Goal: Information Seeking & Learning: Learn about a topic

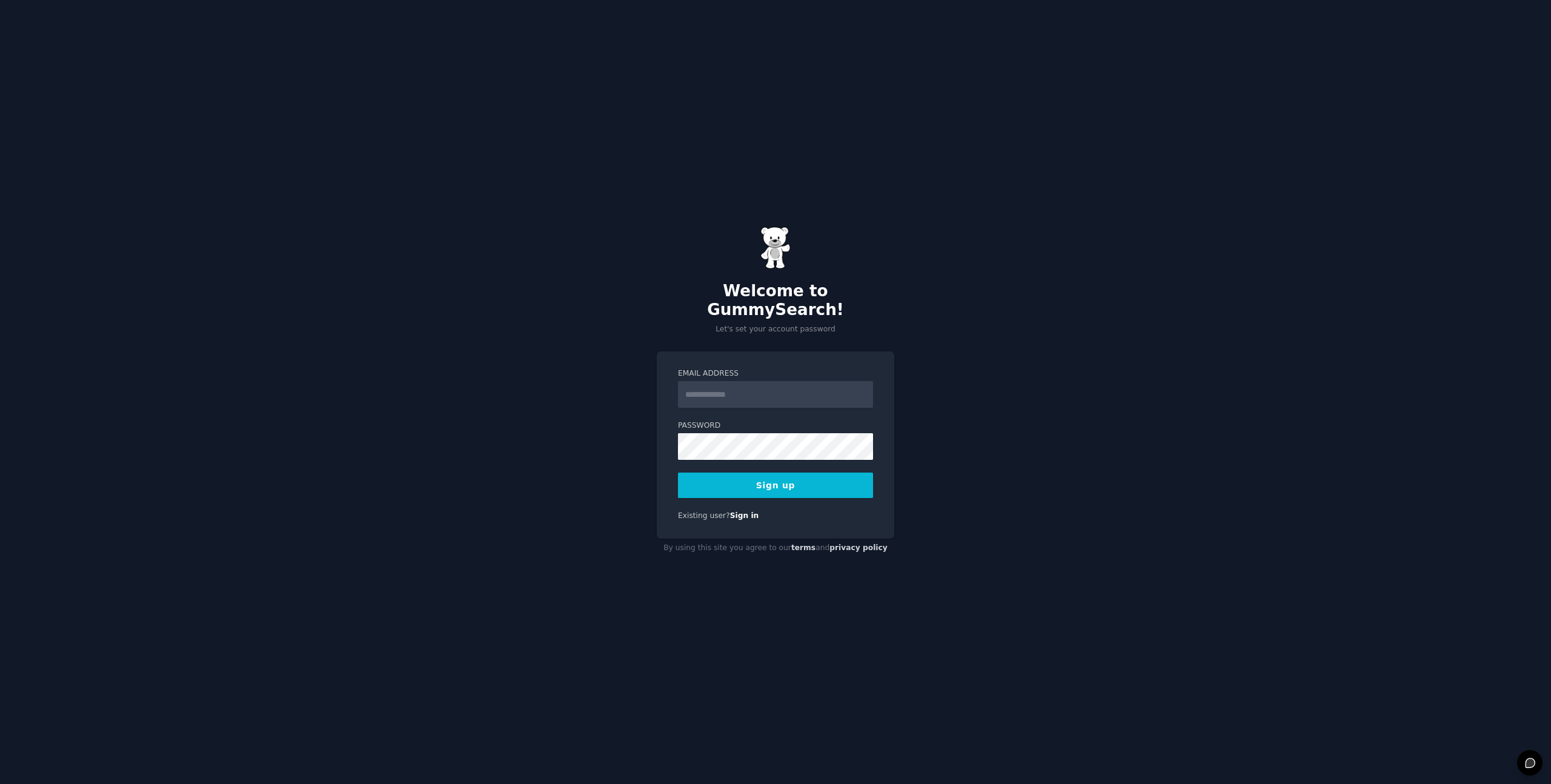
click at [753, 389] on input "Email Address" at bounding box center [776, 394] width 195 height 26
type input "**********"
click at [678, 473] on button "Sign up" at bounding box center [776, 486] width 195 height 26
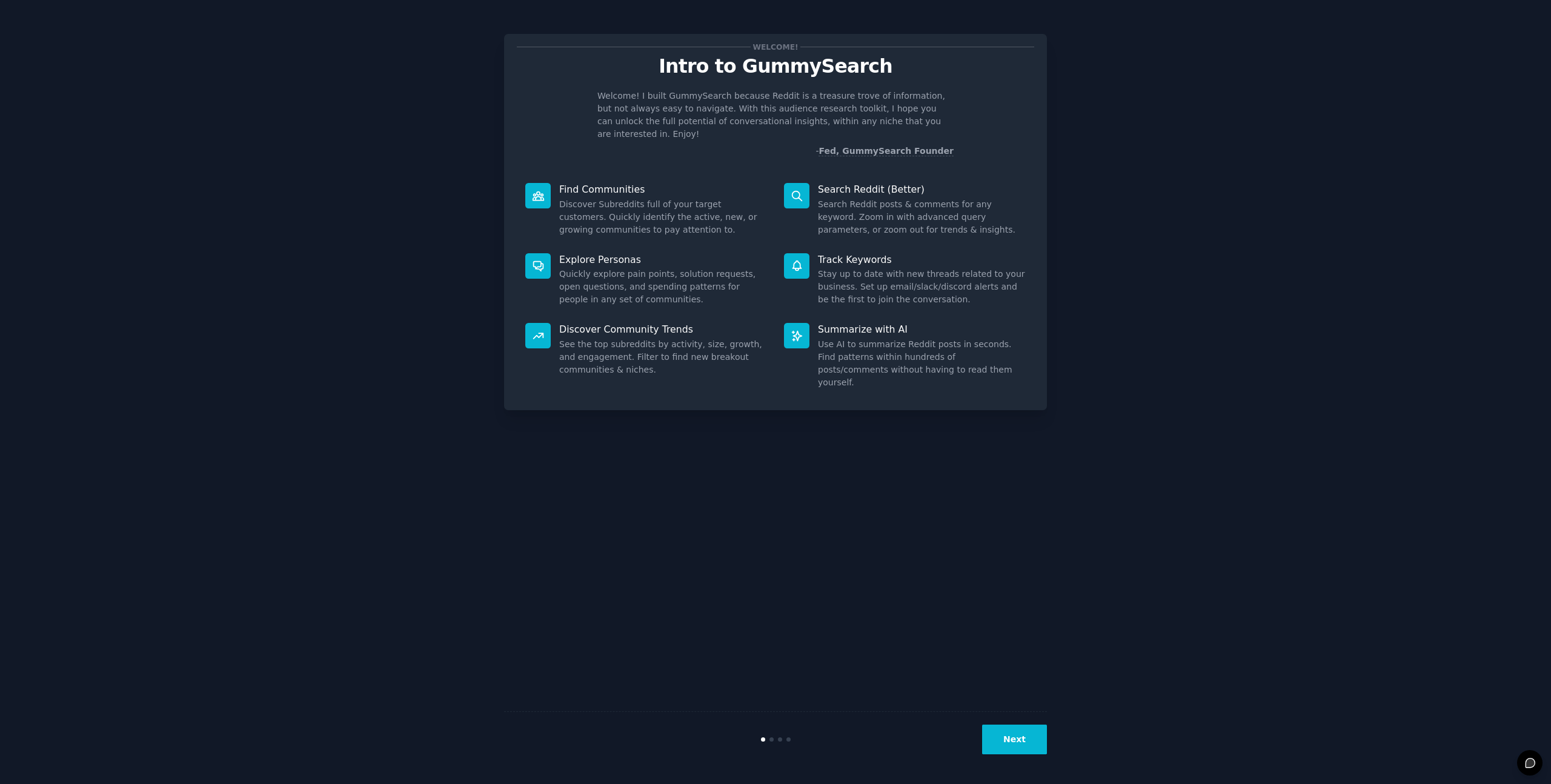
click at [862, 198] on dd "Search Reddit posts & comments for any keyword. Zoom in with advanced query par…" at bounding box center [922, 217] width 208 height 38
copy dd "Reddit"
click at [862, 198] on dd "Search Reddit posts & comments for any keyword. Zoom in with advanced query par…" at bounding box center [922, 217] width 208 height 38
copy div "Search Reddit posts & comments for any keyword. Zoom in with advanced query par…"
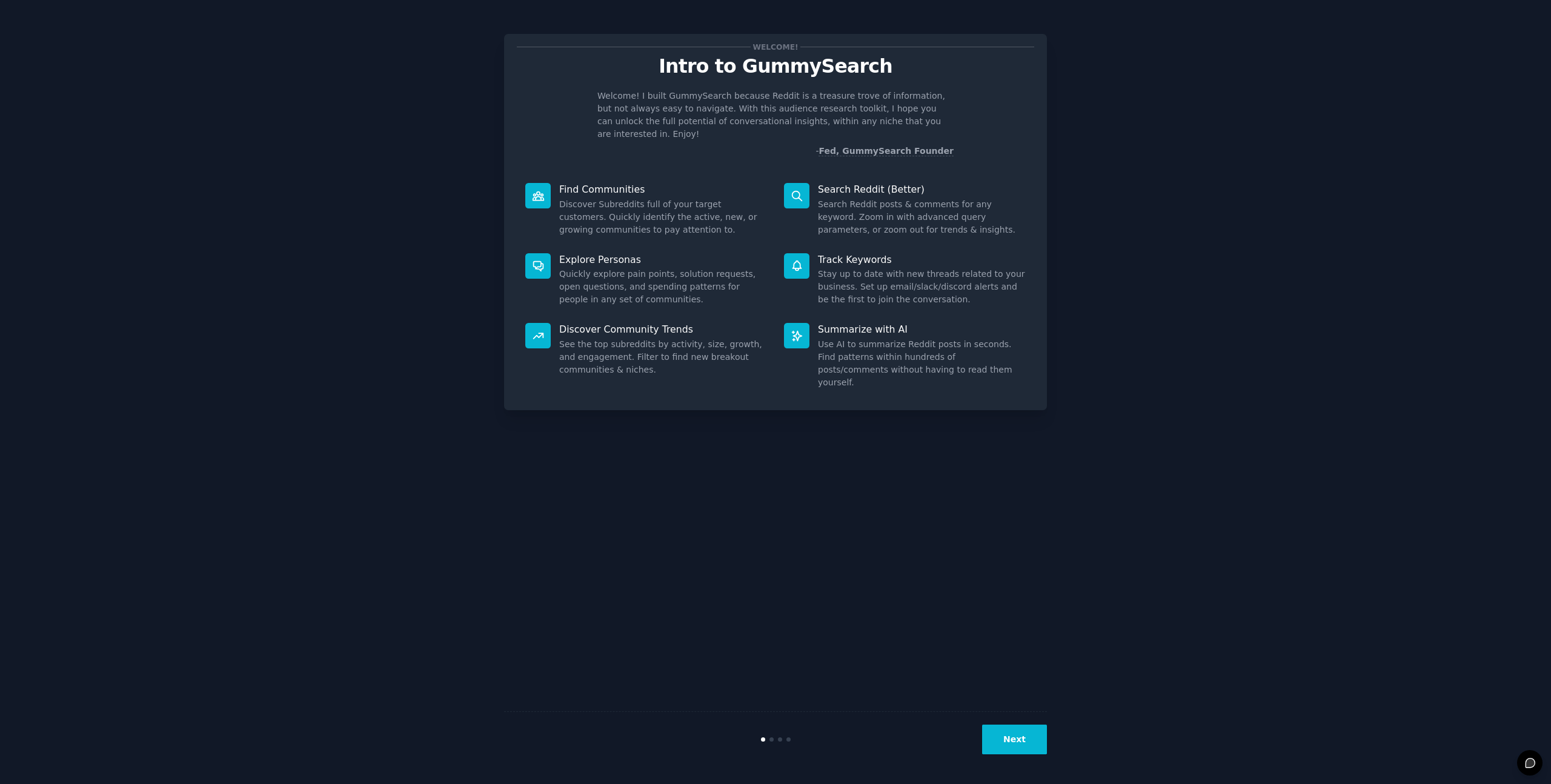
click at [776, 106] on p "Welcome! I built GummySearch because Reddit is a treasure trove of information,…" at bounding box center [776, 115] width 356 height 51
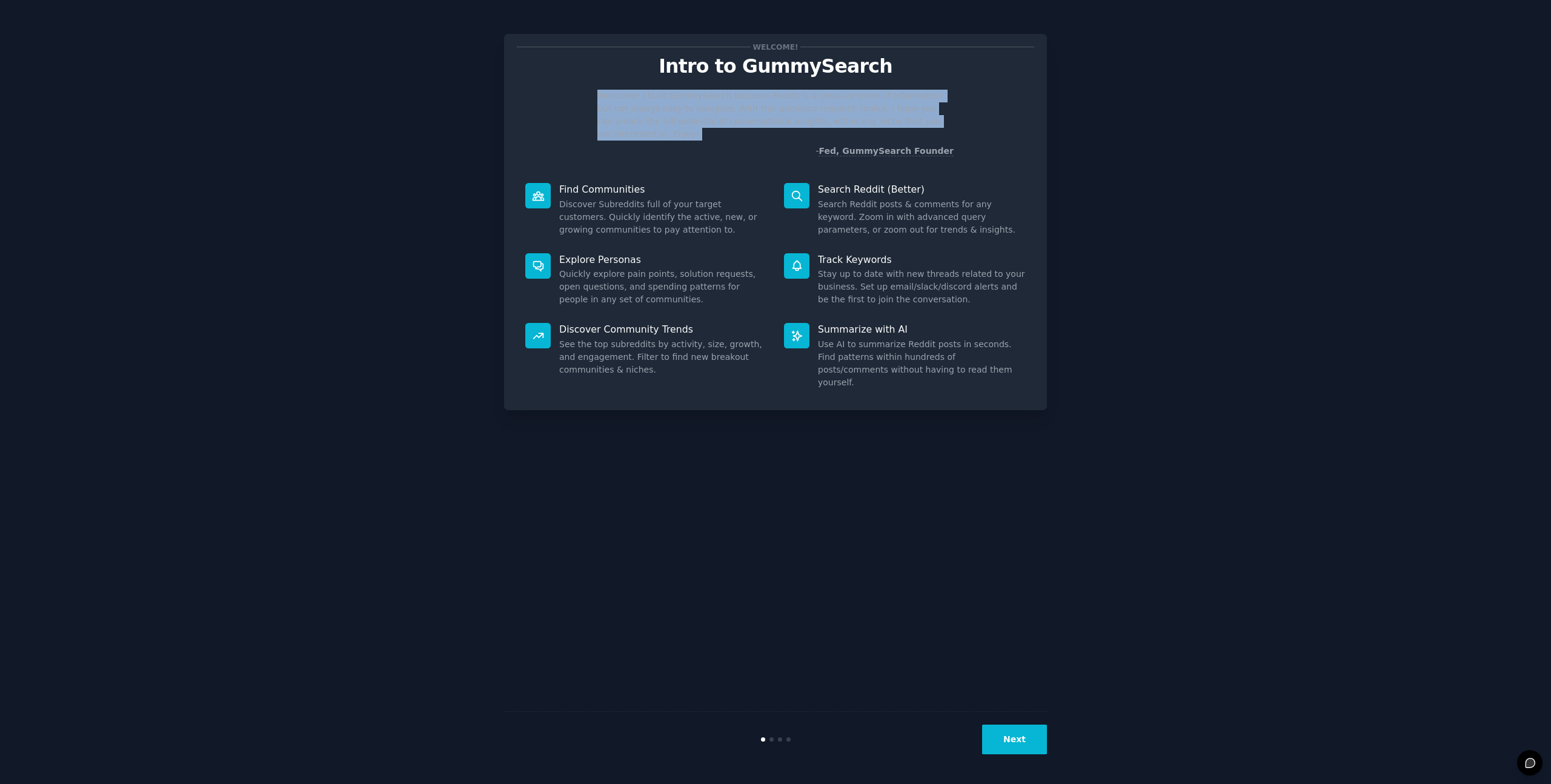
click at [776, 106] on p "Welcome! I built GummySearch because Reddit is a treasure trove of information,…" at bounding box center [776, 115] width 356 height 51
click at [649, 92] on p "Welcome! I built GummySearch because Reddit is a treasure trove of information,…" at bounding box center [776, 115] width 356 height 51
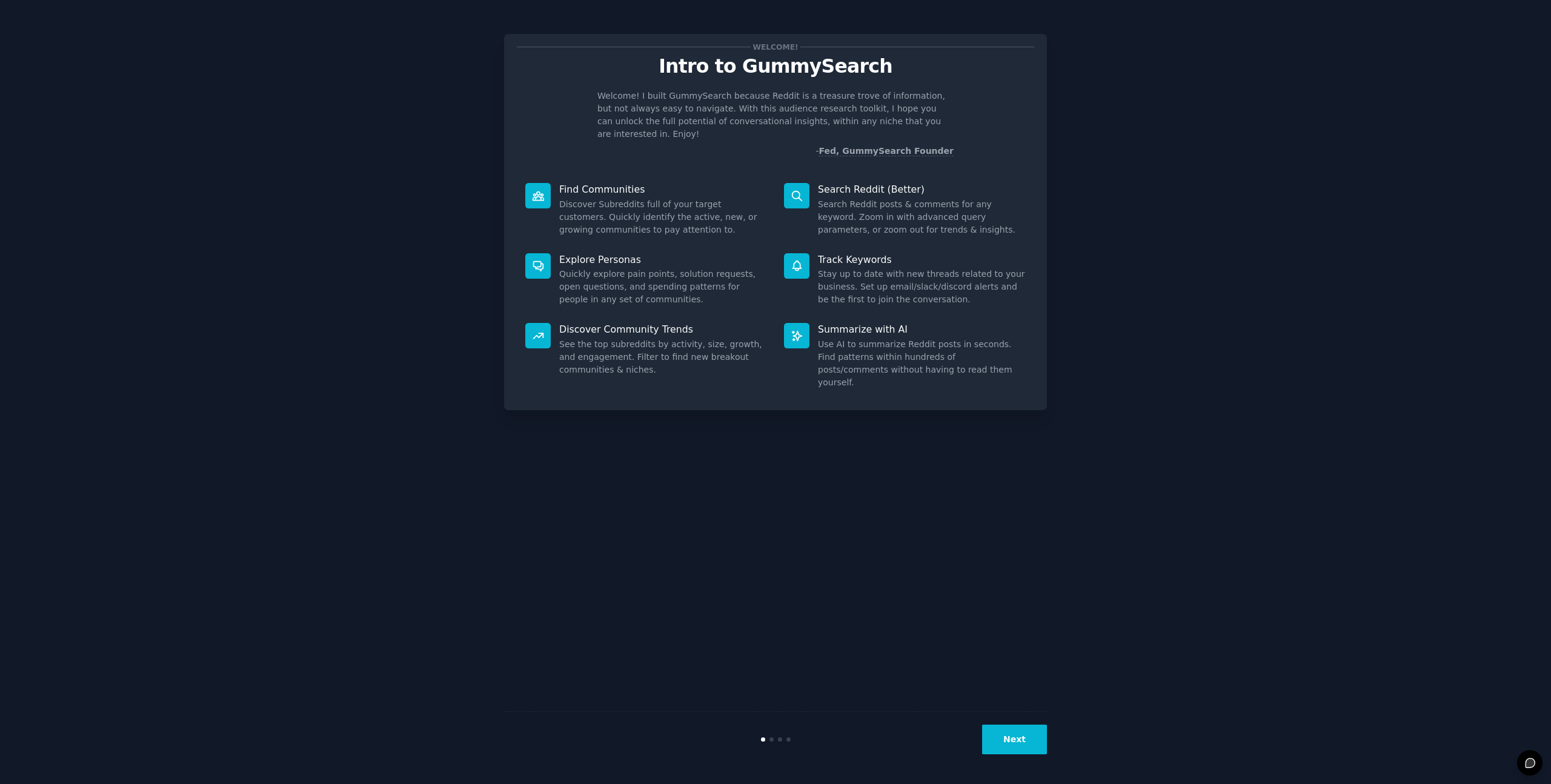
drag, startPoint x: 601, startPoint y: 95, endPoint x: 736, endPoint y: 104, distance: 135.3
click at [738, 105] on p "Welcome! I built GummySearch because Reddit is a treasure trove of information,…" at bounding box center [776, 115] width 356 height 51
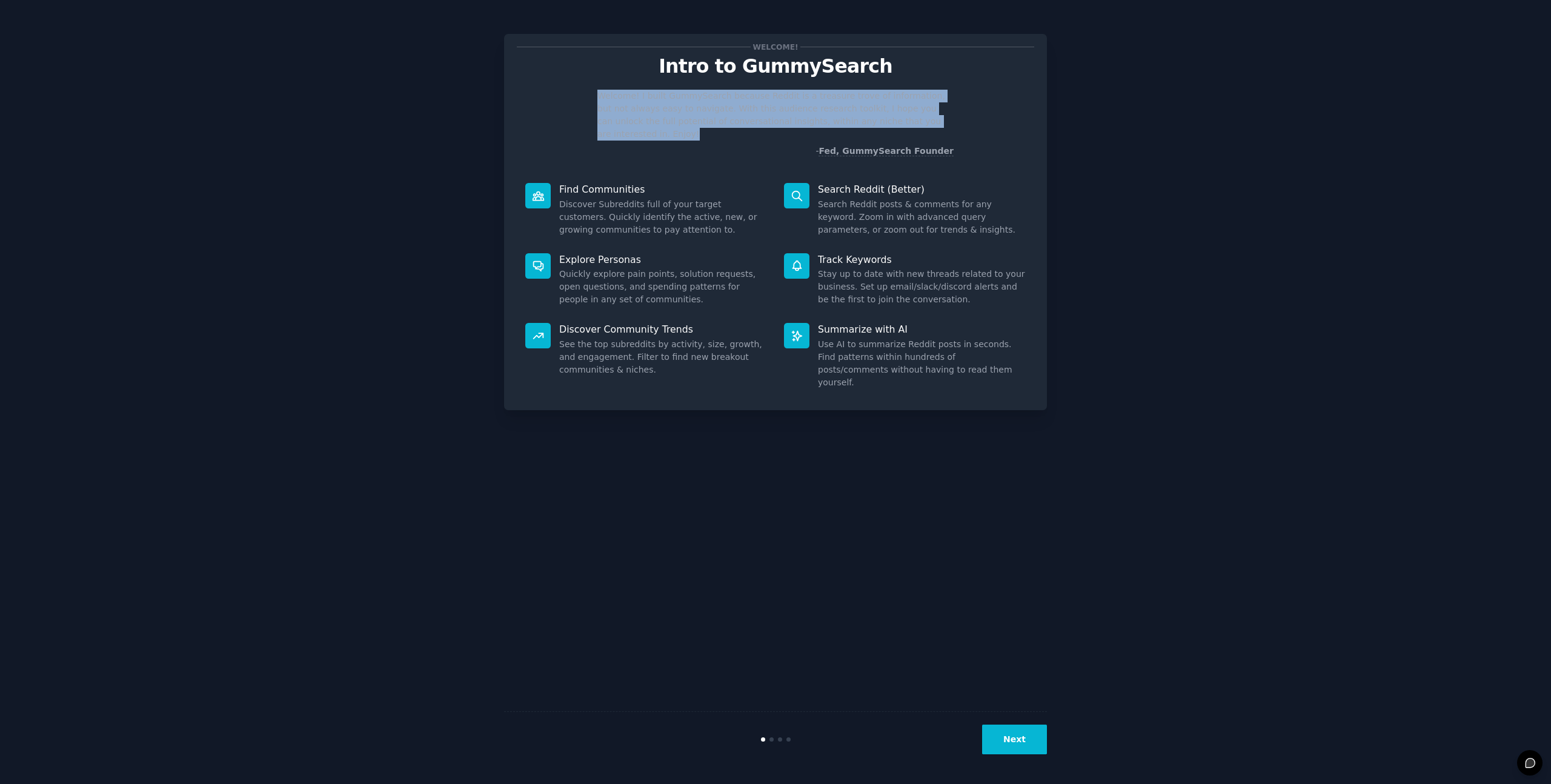
drag, startPoint x: 600, startPoint y: 98, endPoint x: 941, endPoint y: 122, distance: 341.8
click at [938, 122] on p "Welcome! I built GummySearch because Reddit is a treasure trove of information,…" at bounding box center [776, 115] width 356 height 51
copy p "Welcome! I built GummySearch because Reddit is a treasure trove of information,…"
click at [575, 110] on div "Welcome! I built GummySearch because Reddit is a treasure trove of information,…" at bounding box center [776, 123] width 518 height 68
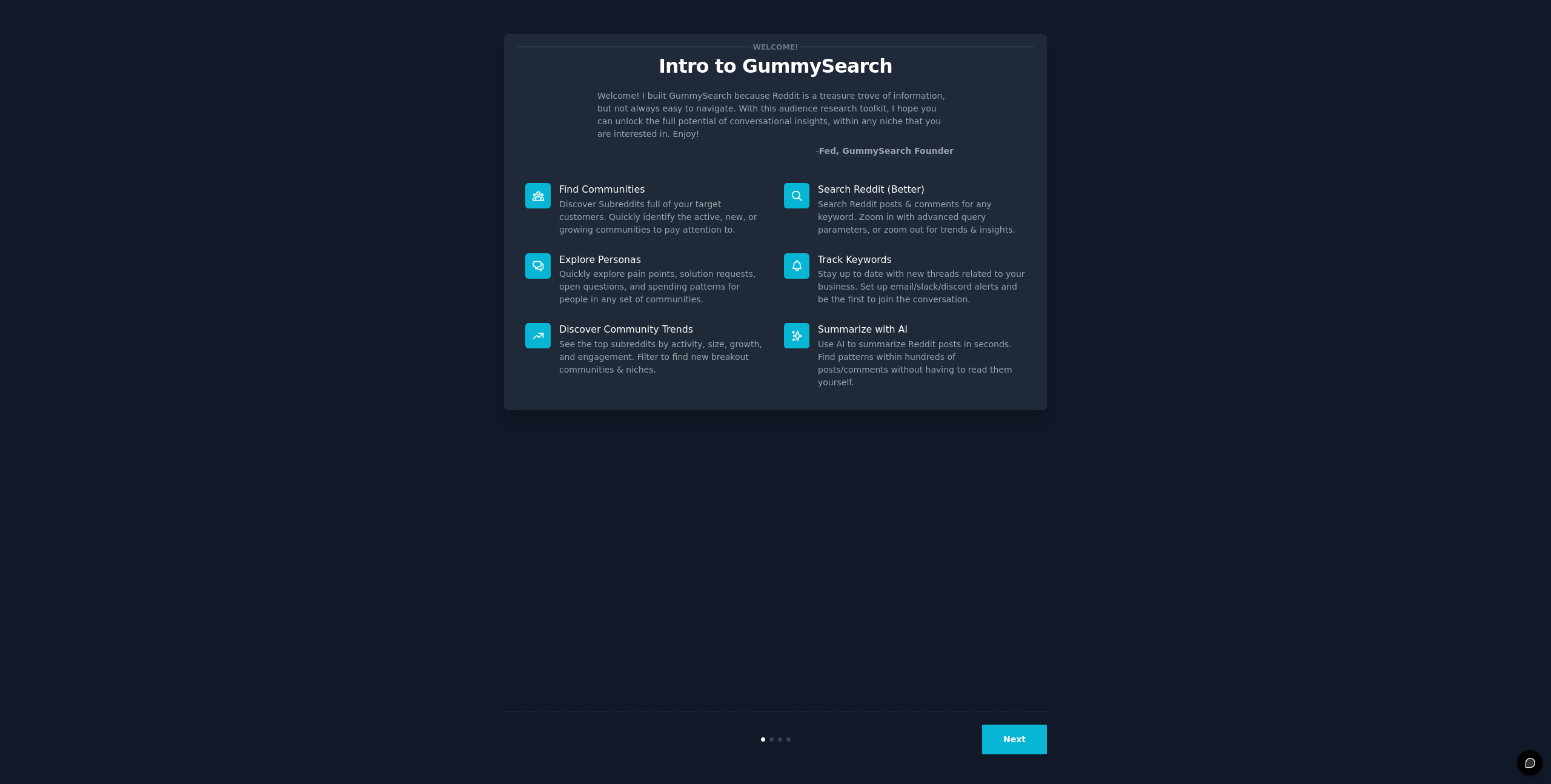
drag, startPoint x: 563, startPoint y: 194, endPoint x: 585, endPoint y: 200, distance: 22.8
click at [595, 202] on dd "Discover Subreddits full of your target customers. Quickly identify the active,…" at bounding box center [663, 217] width 208 height 38
drag, startPoint x: 560, startPoint y: 195, endPoint x: 688, endPoint y: 214, distance: 129.4
click at [688, 214] on dd "Discover Subreddits full of your target customers. Quickly identify the active,…" at bounding box center [663, 217] width 208 height 38
copy dd "Discover Subreddits full of your target customers. Quickly identify the active,…"
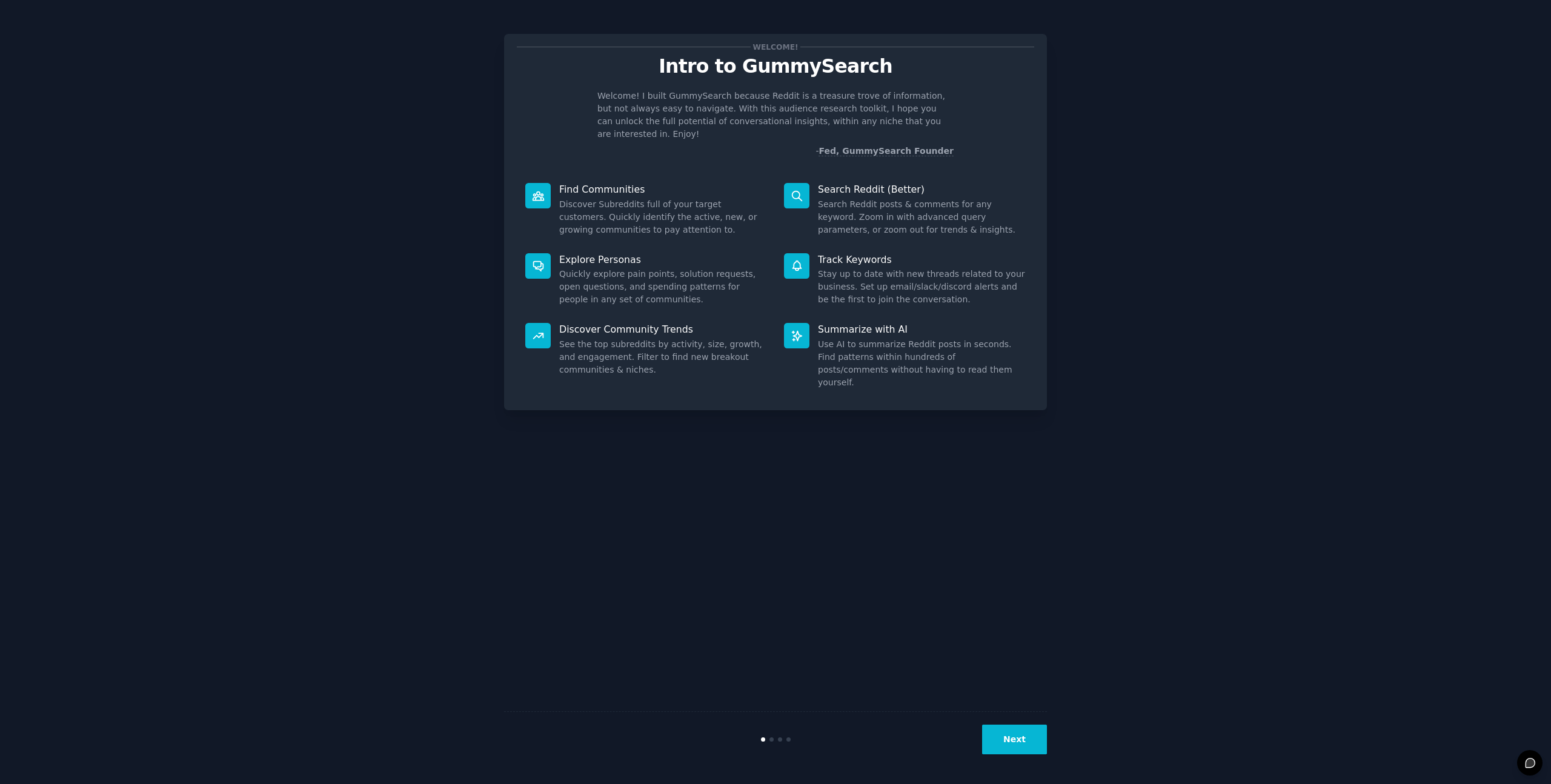
click at [732, 183] on p "Find Communities" at bounding box center [663, 189] width 208 height 13
drag, startPoint x: 558, startPoint y: 262, endPoint x: 658, endPoint y: 286, distance: 102.8
click at [658, 286] on div "Explore Personas Quickly explore pain points, solution requests, open questions…" at bounding box center [646, 280] width 258 height 70
copy dd "Quickly explore pain points, solution requests, open questions, and spending pa…"
click at [852, 271] on dd "Stay up to date with new threads related to your business. Set up email/slack/d…" at bounding box center [922, 287] width 208 height 38
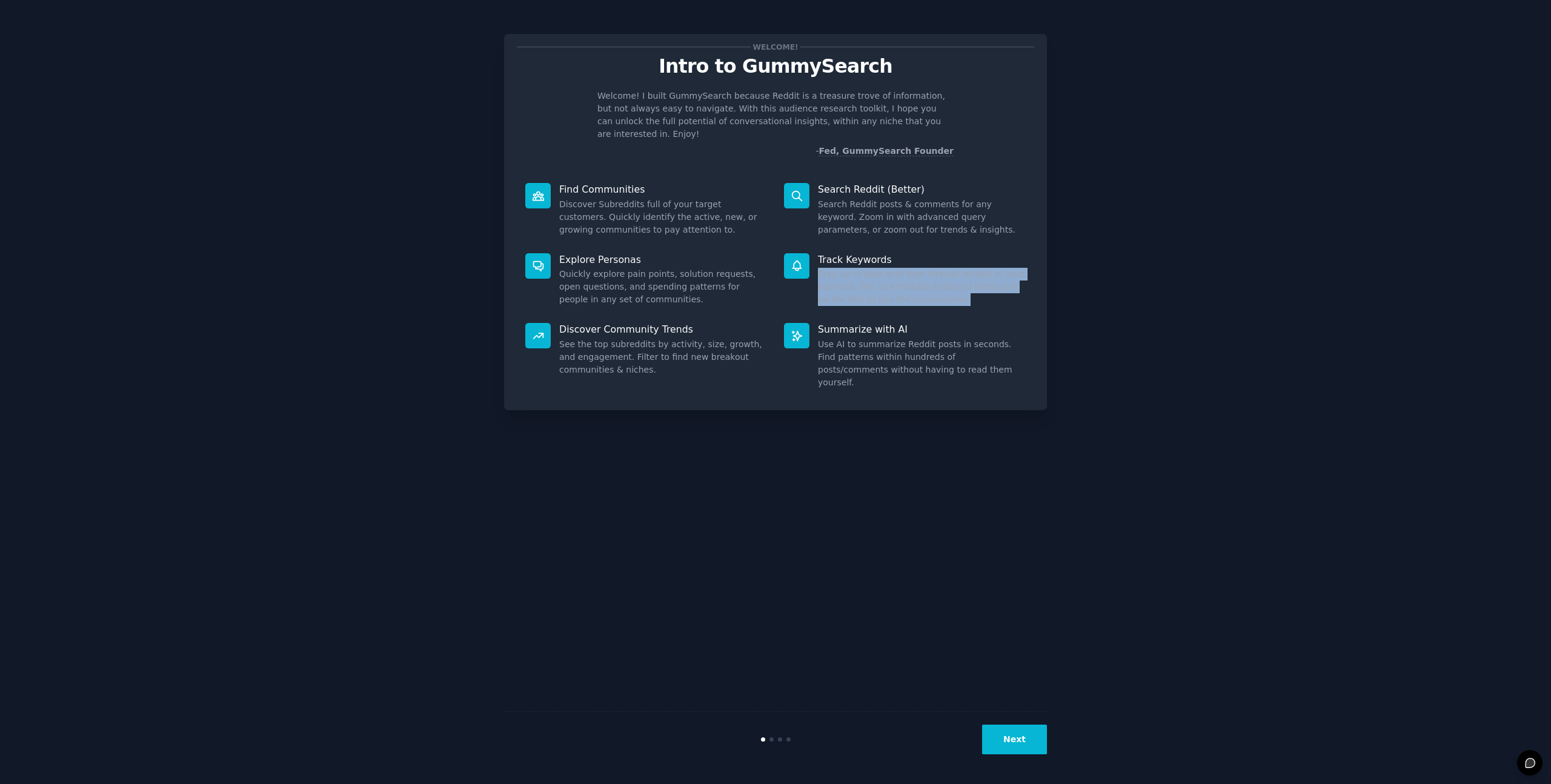
drag, startPoint x: 819, startPoint y: 263, endPoint x: 951, endPoint y: 291, distance: 134.9
click at [951, 291] on dd "Stay up to date with new threads related to your business. Set up email/slack/d…" at bounding box center [922, 287] width 208 height 38
copy dd "Stay up to date with new threads related to your business. Set up email/slack/d…"
click at [563, 338] on dd "See the top subreddits by activity, size, growth, and engagement. Filter to fin…" at bounding box center [663, 357] width 208 height 38
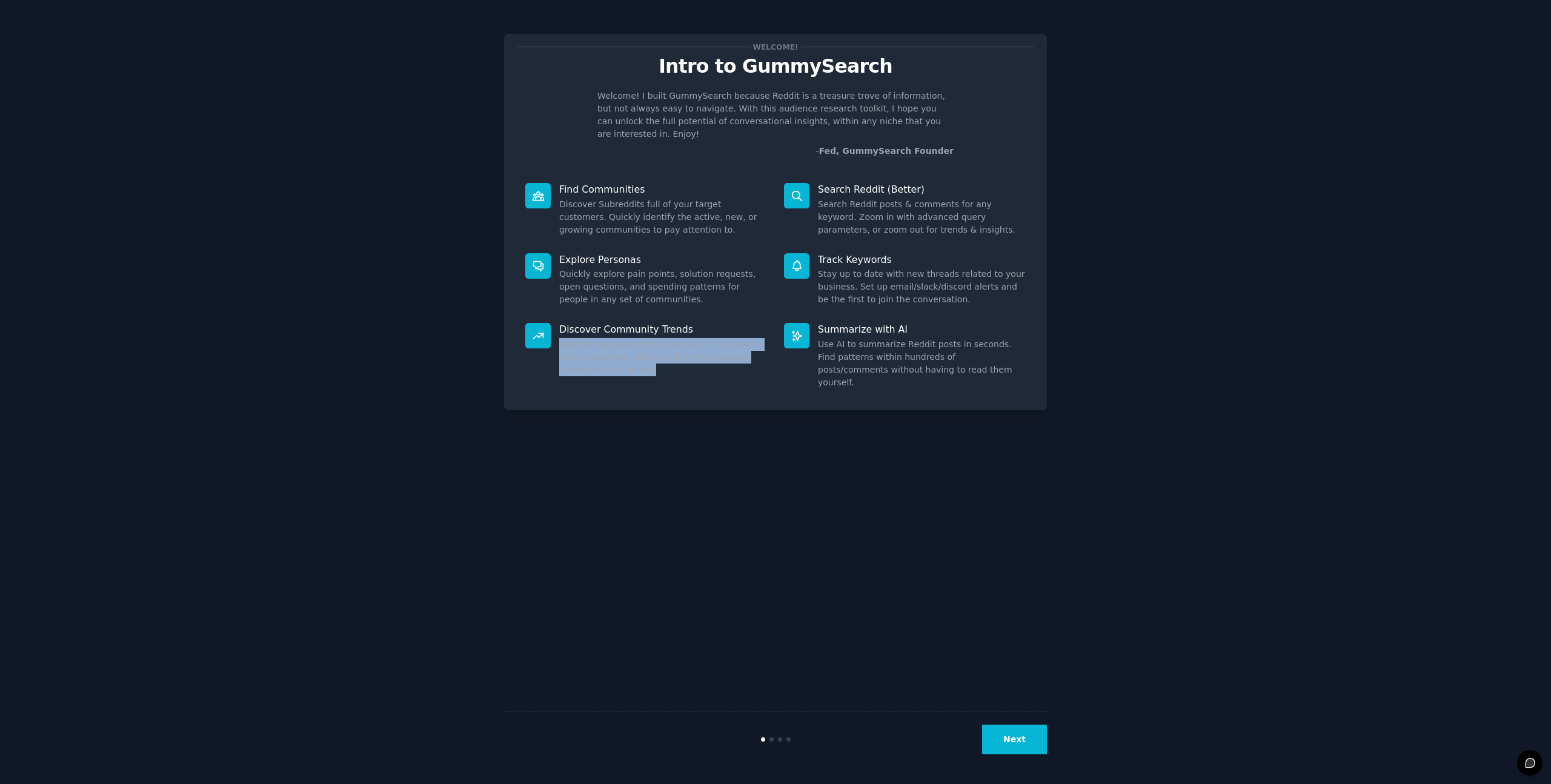
drag, startPoint x: 561, startPoint y: 335, endPoint x: 655, endPoint y: 357, distance: 96.5
click at [655, 357] on dd "See the top subreddits by activity, size, growth, and engagement. Filter to fin…" at bounding box center [663, 357] width 208 height 38
copy dd "See the top subreddits by activity, size, growth, and engagement. Filter to fin…"
click at [894, 338] on dd "Use AI to summarize Reddit posts in seconds. Find patterns within hundreds of p…" at bounding box center [922, 363] width 208 height 51
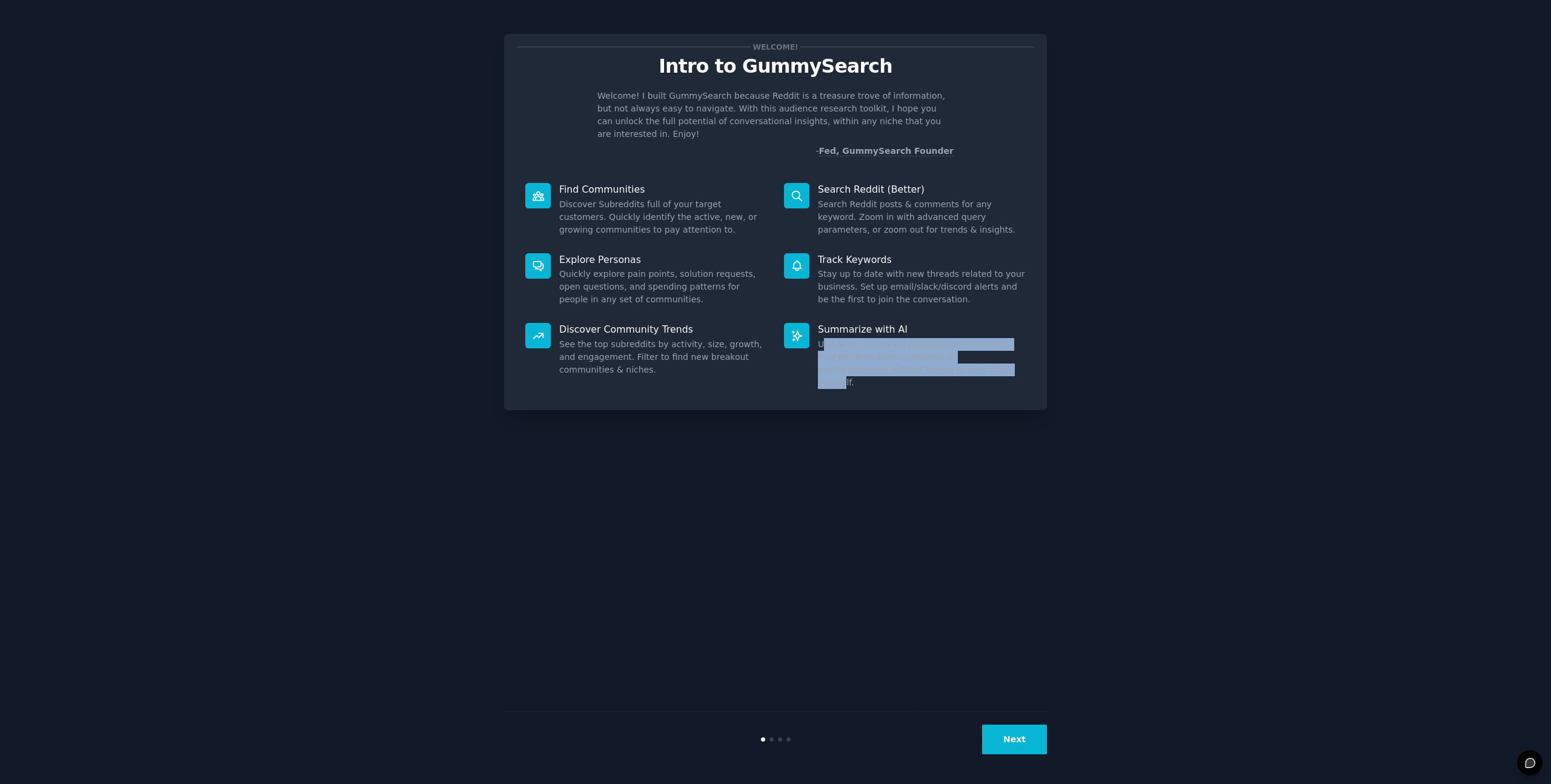
drag, startPoint x: 822, startPoint y: 335, endPoint x: 931, endPoint y: 352, distance: 110.3
click at [930, 352] on dd "Use AI to summarize Reddit posts in seconds. Find patterns within hundreds of p…" at bounding box center [922, 363] width 208 height 51
copy dd "se AI to summarize Reddit posts in seconds. Find patterns within hundreds of po…"
click at [1023, 744] on button "Next" at bounding box center [1014, 740] width 65 height 30
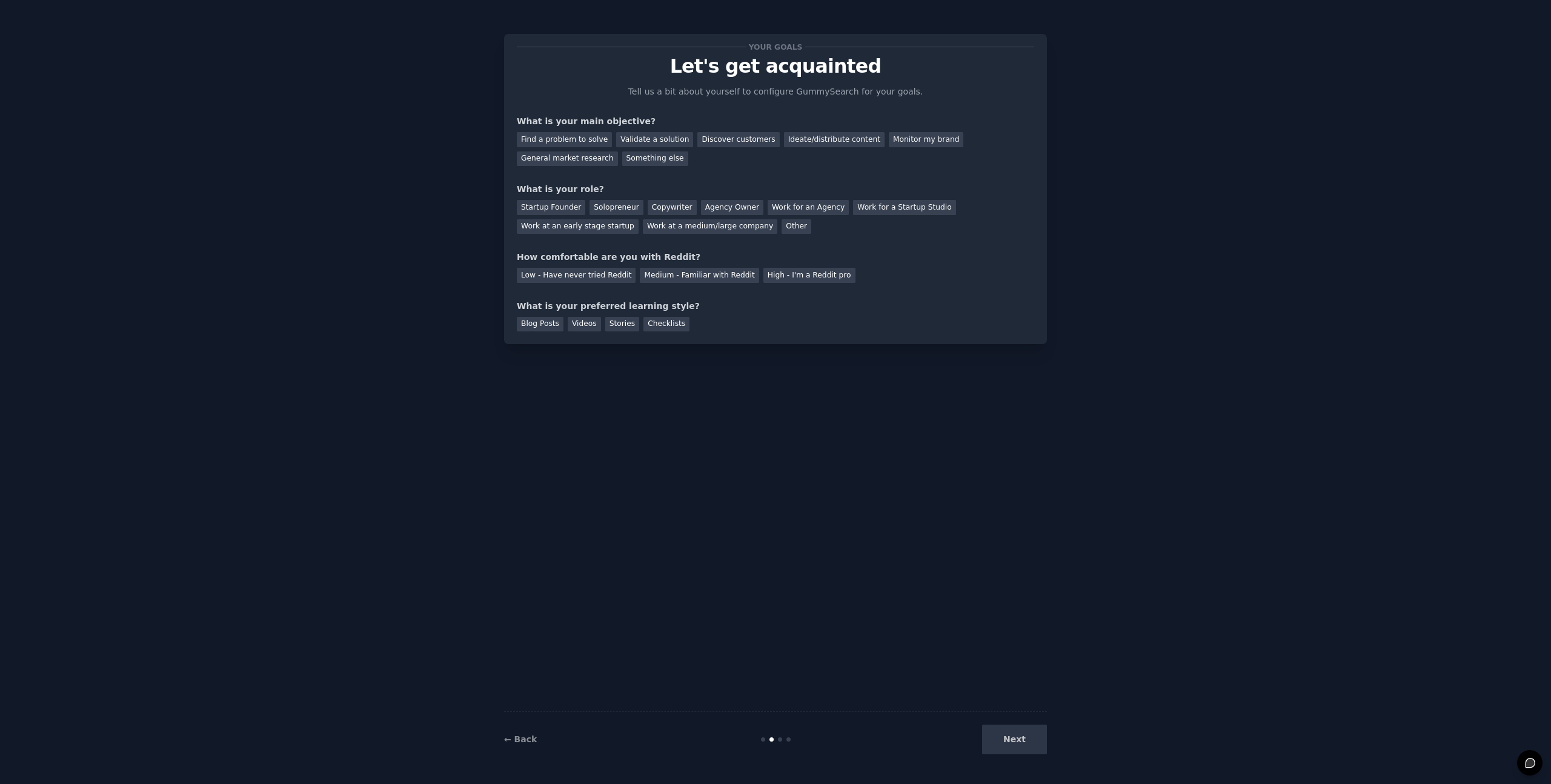
click at [558, 121] on div "What is your main objective?" at bounding box center [776, 122] width 518 height 13
copy div "your"
click at [558, 121] on div "What is your main objective?" at bounding box center [776, 122] width 518 height 13
click at [635, 121] on div "What is your main objective?" at bounding box center [776, 122] width 518 height 13
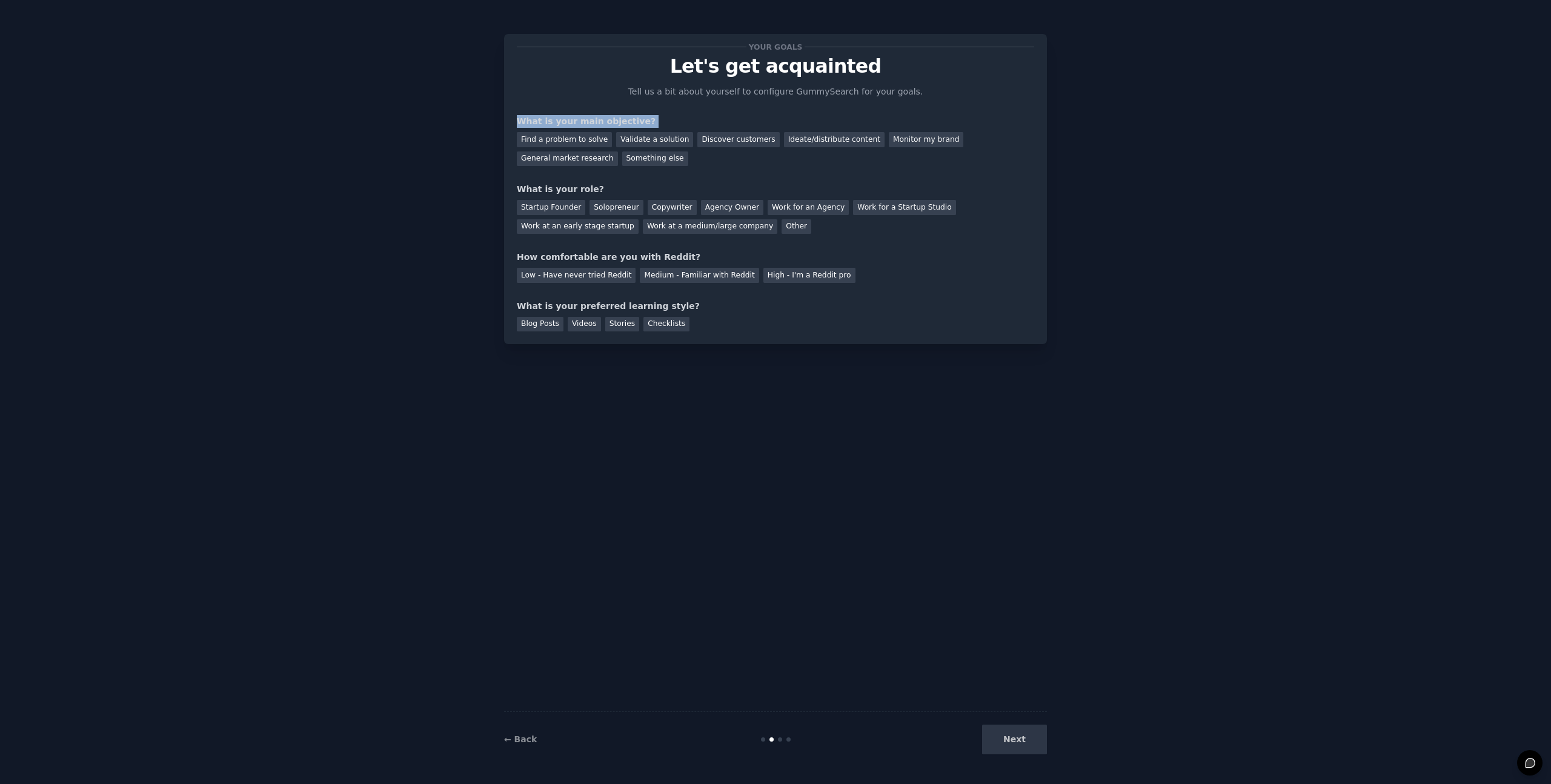
drag, startPoint x: 634, startPoint y: 125, endPoint x: 519, endPoint y: 122, distance: 115.0
click at [519, 122] on div "What is your main objective?" at bounding box center [776, 122] width 518 height 13
copy div "What is your main objective?"
click at [612, 93] on div "Your goals Let's get acquainted Tell us a bit about yourself to configure Gummy…" at bounding box center [776, 189] width 518 height 285
click at [571, 142] on div "Find a problem to solve" at bounding box center [565, 140] width 95 height 15
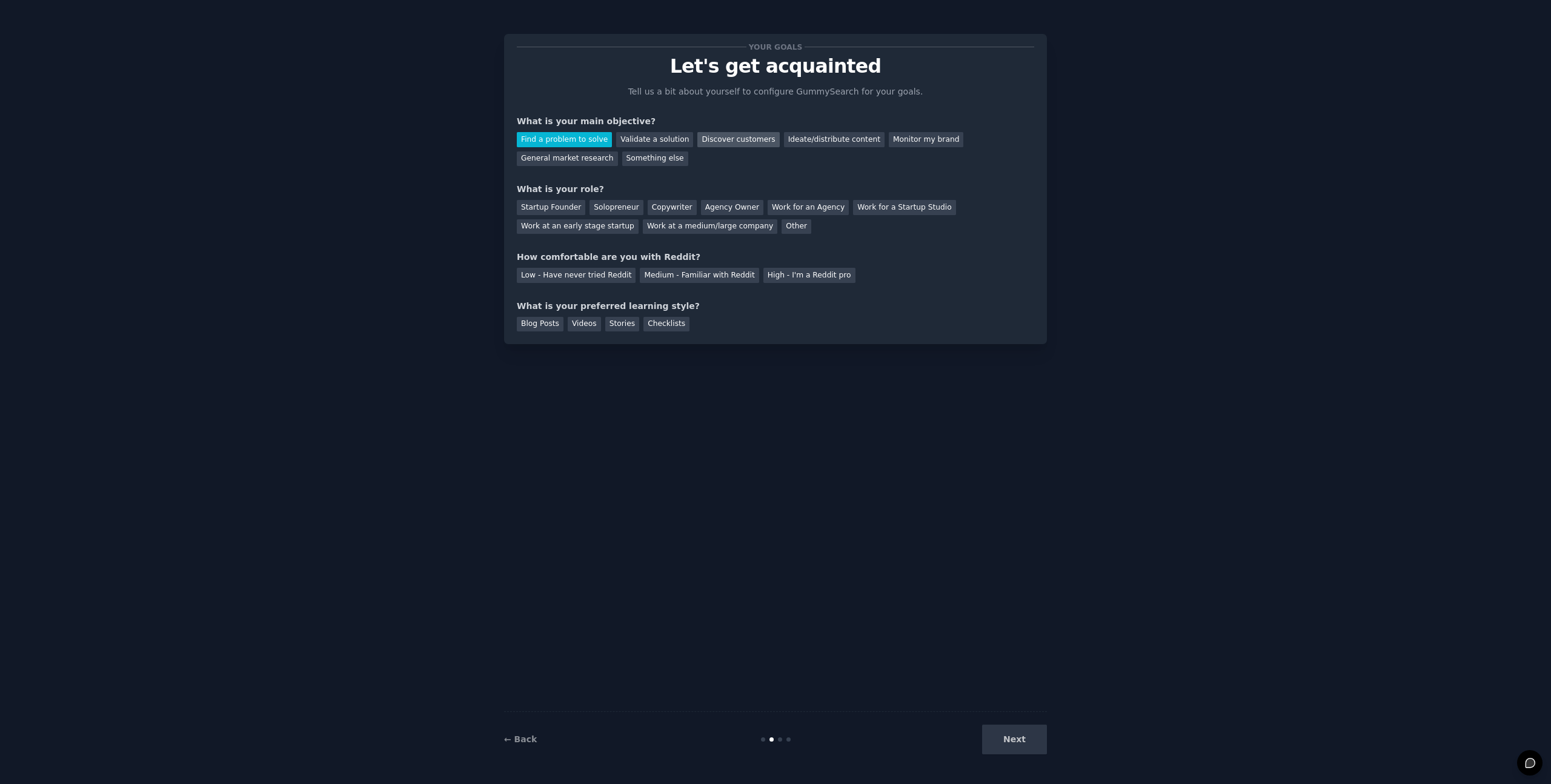
click at [731, 142] on div "Discover customers" at bounding box center [738, 140] width 82 height 15
click at [592, 141] on div "Find a problem to solve" at bounding box center [565, 140] width 95 height 15
click at [526, 192] on div "What is your role?" at bounding box center [776, 189] width 518 height 13
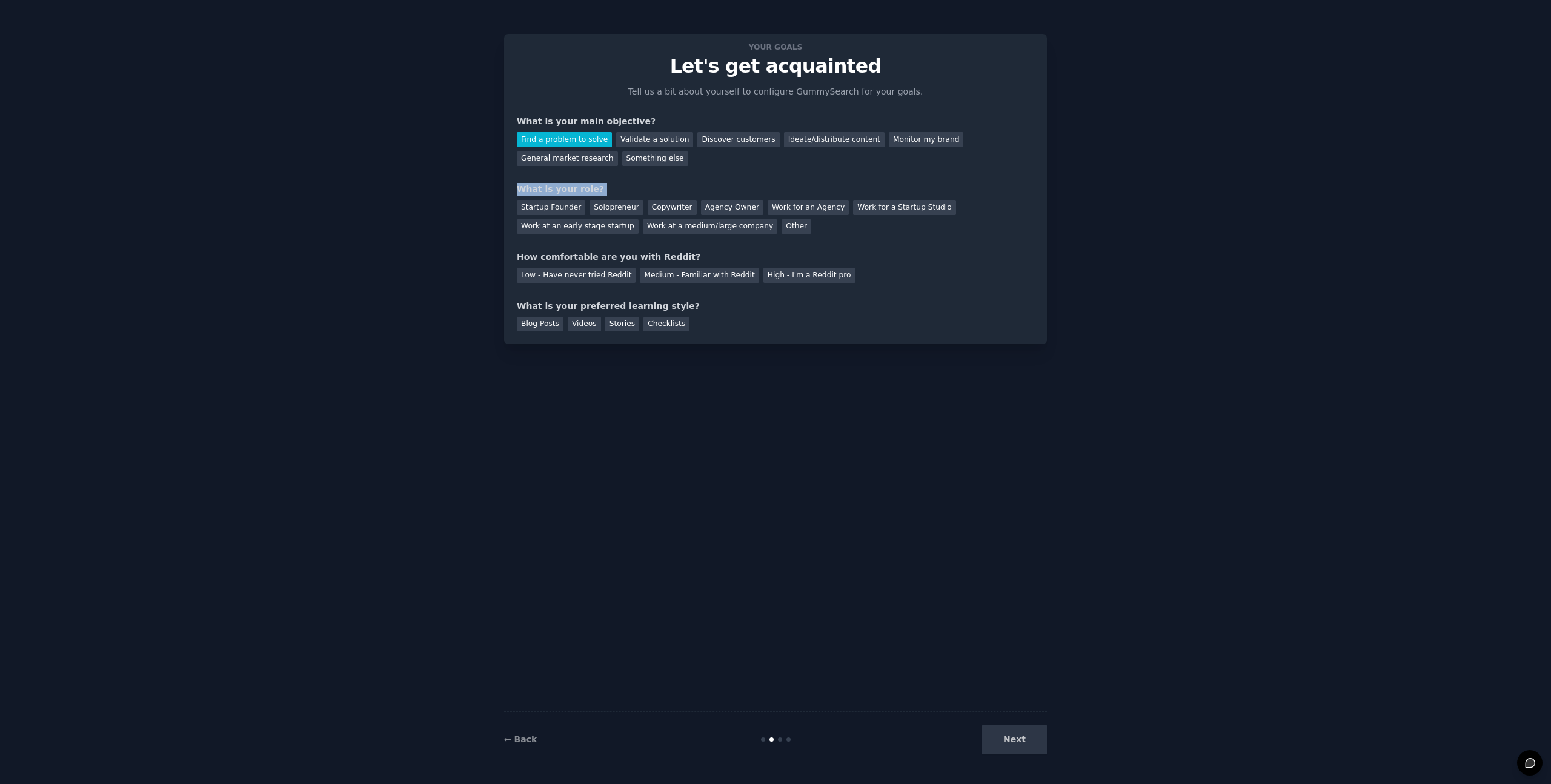
click at [618, 193] on div "What is your role?" at bounding box center [776, 189] width 518 height 13
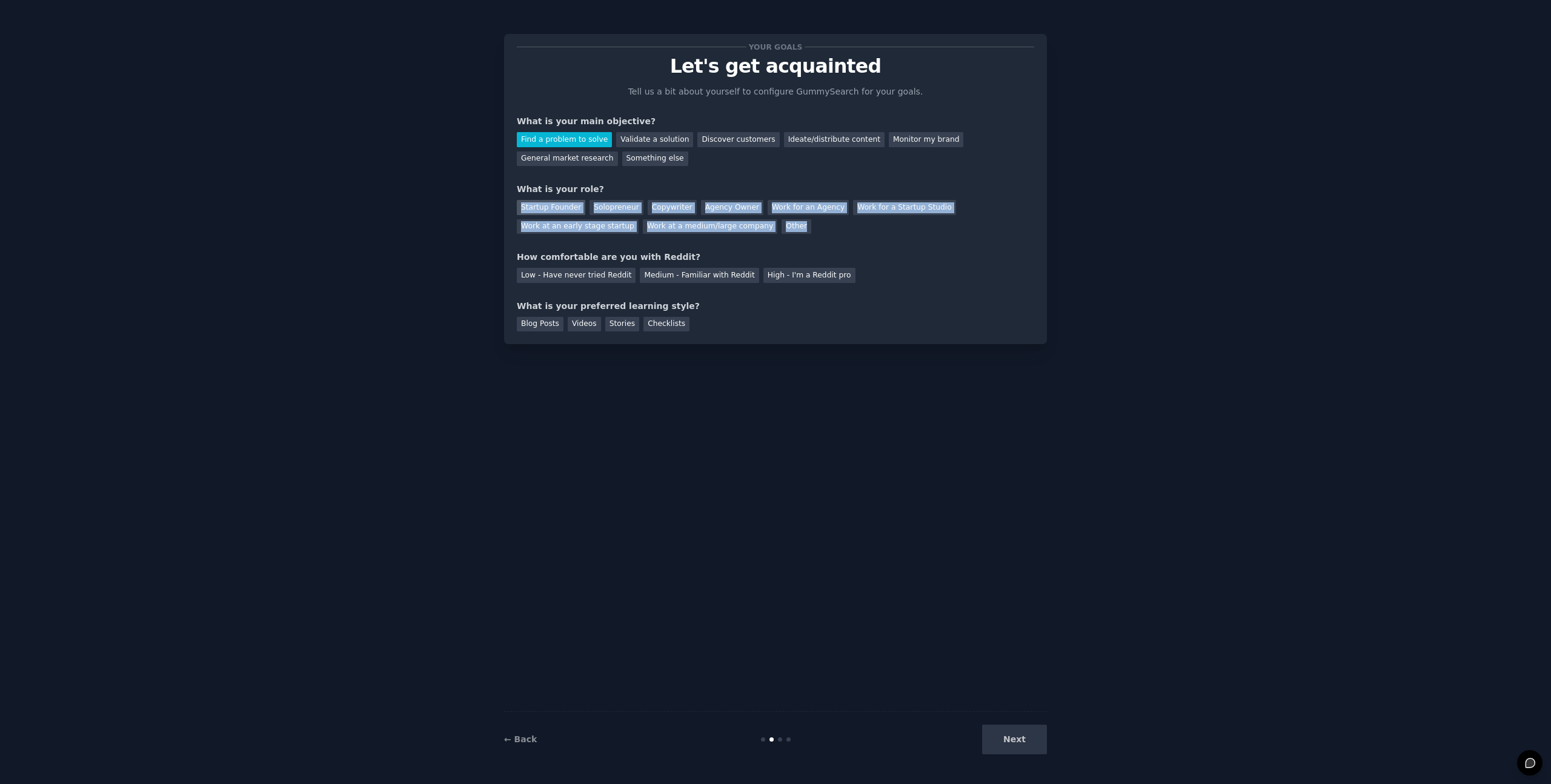
drag, startPoint x: 807, startPoint y: 234, endPoint x: 520, endPoint y: 205, distance: 288.5
click at [520, 205] on div "Startup Founder Solopreneur Copywriter Agency Owner Work for an Agency Work for…" at bounding box center [776, 215] width 518 height 38
click at [618, 205] on div "Solopreneur" at bounding box center [616, 207] width 53 height 15
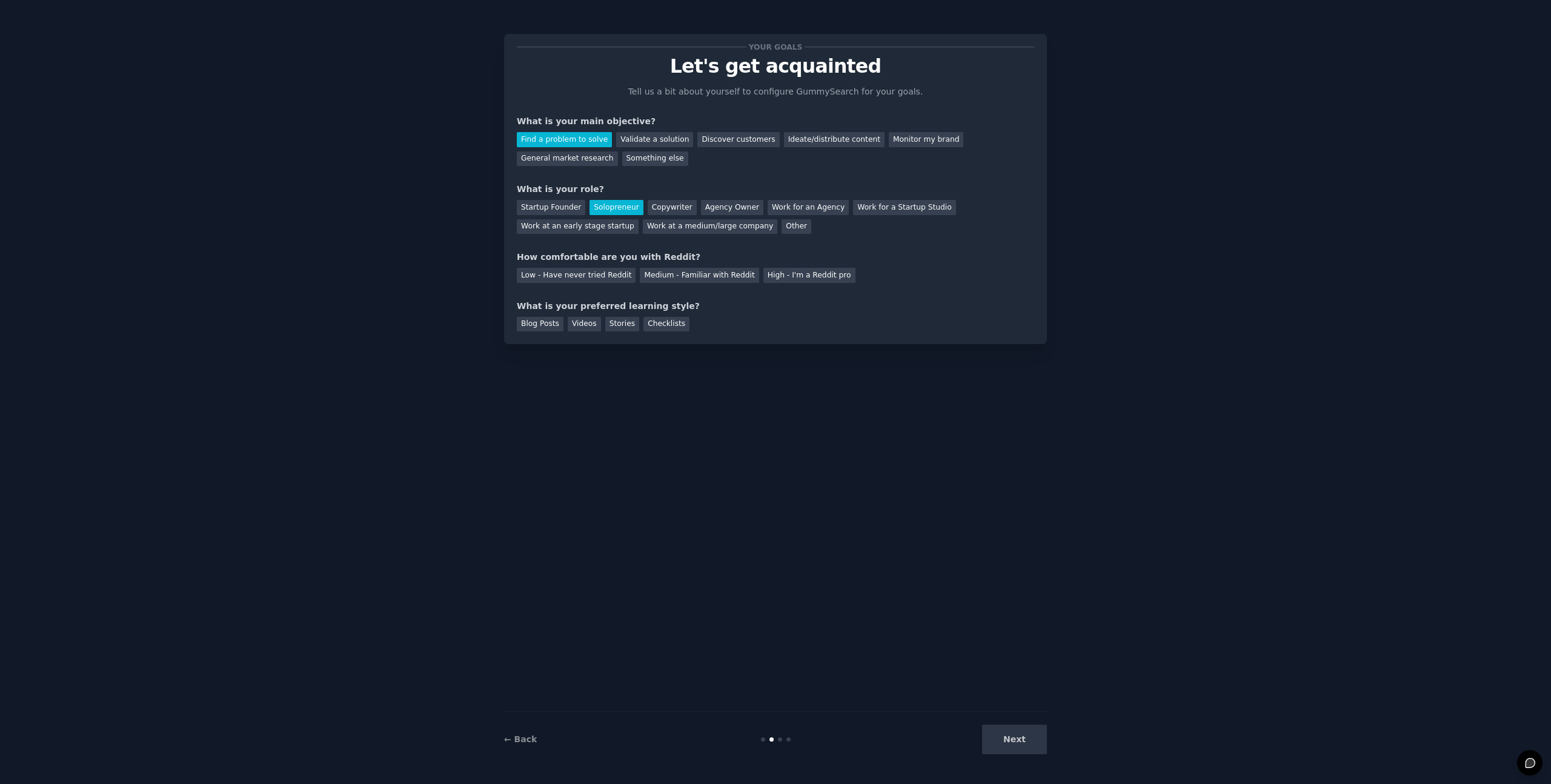
click at [554, 254] on div "How comfortable are you with Reddit?" at bounding box center [776, 257] width 518 height 13
click at [555, 254] on div "How comfortable are you with Reddit?" at bounding box center [776, 257] width 518 height 13
click at [556, 254] on div "How comfortable are you with Reddit?" at bounding box center [776, 257] width 518 height 13
drag, startPoint x: 704, startPoint y: 258, endPoint x: 519, endPoint y: 258, distance: 185.0
click at [519, 258] on div "How comfortable are you with Reddit?" at bounding box center [776, 257] width 518 height 13
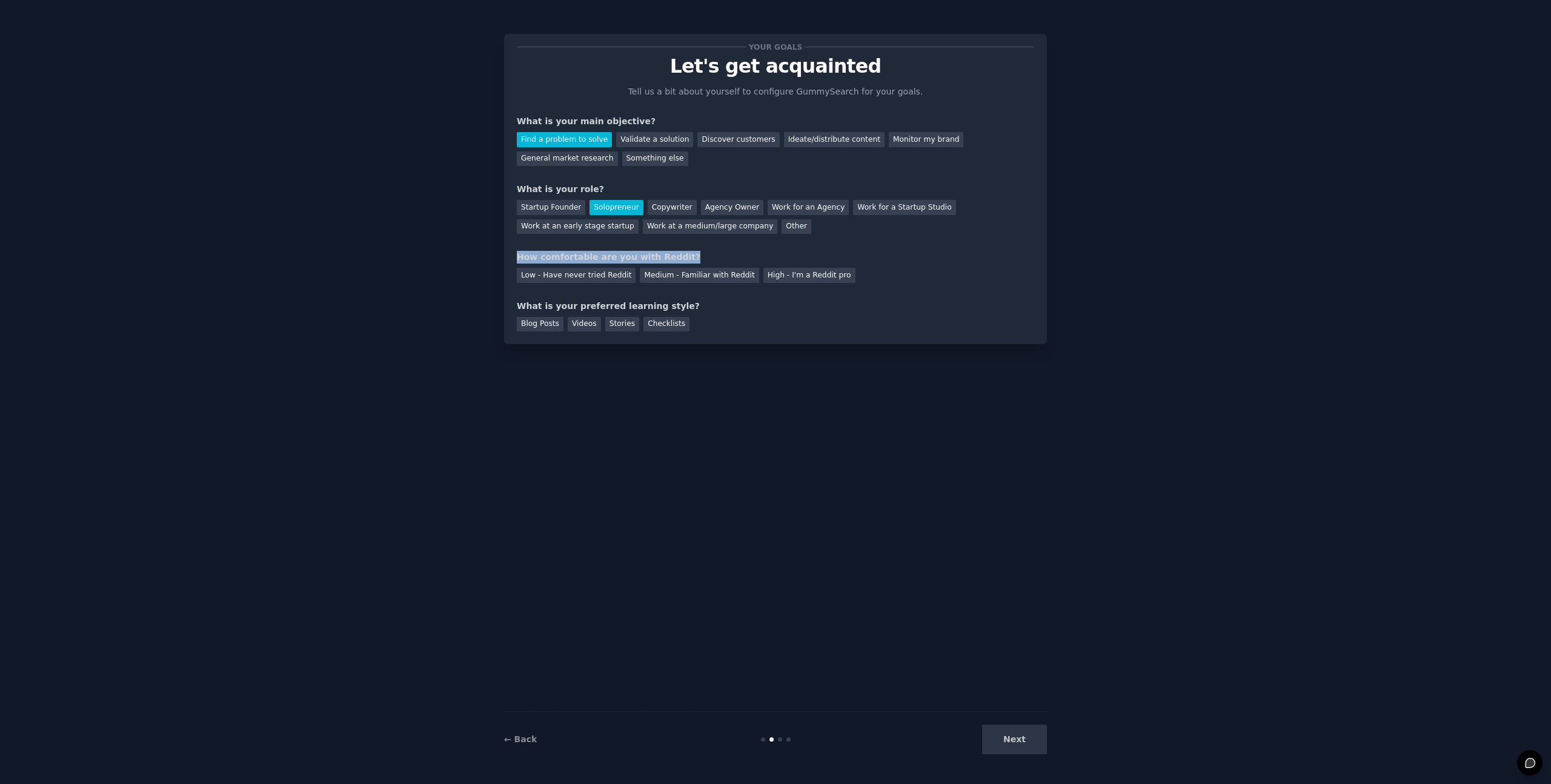
click at [681, 248] on div "Your goals Let's get acquainted Tell us a bit about yourself to configure Gummy…" at bounding box center [776, 189] width 518 height 285
click at [554, 277] on div "Low - Have never tried Reddit" at bounding box center [576, 275] width 119 height 15
click at [540, 310] on div "What is your preferred learning style?" at bounding box center [776, 306] width 518 height 13
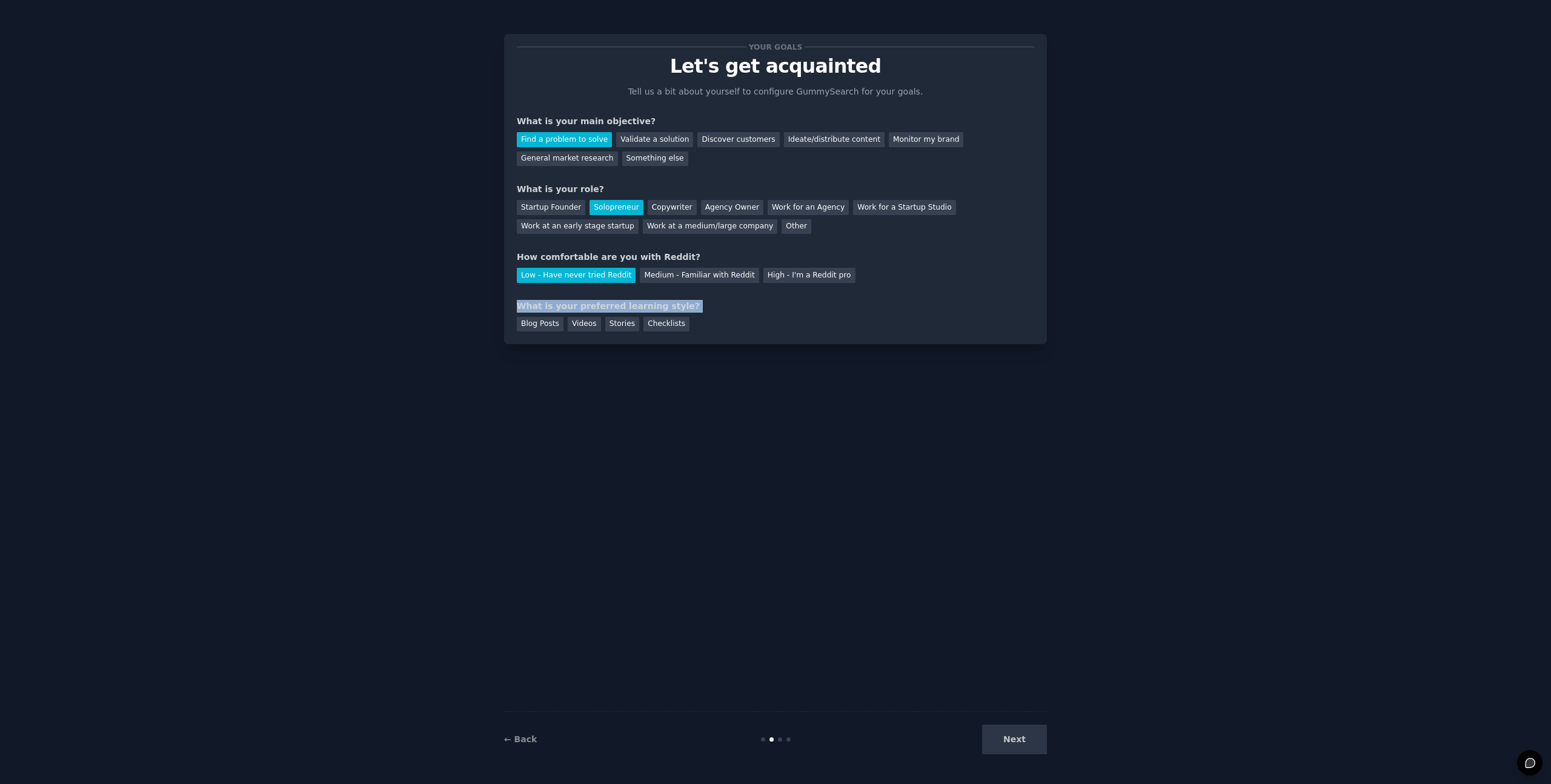
click at [726, 306] on div "What is your preferred learning style?" at bounding box center [776, 306] width 518 height 13
drag, startPoint x: 696, startPoint y: 328, endPoint x: 521, endPoint y: 327, distance: 175.0
click at [519, 327] on div "Blog Posts Videos Stories Checklists" at bounding box center [776, 322] width 518 height 19
click at [543, 326] on div "Blog Posts" at bounding box center [540, 324] width 47 height 15
click at [1010, 736] on button "Next" at bounding box center [1014, 740] width 65 height 30
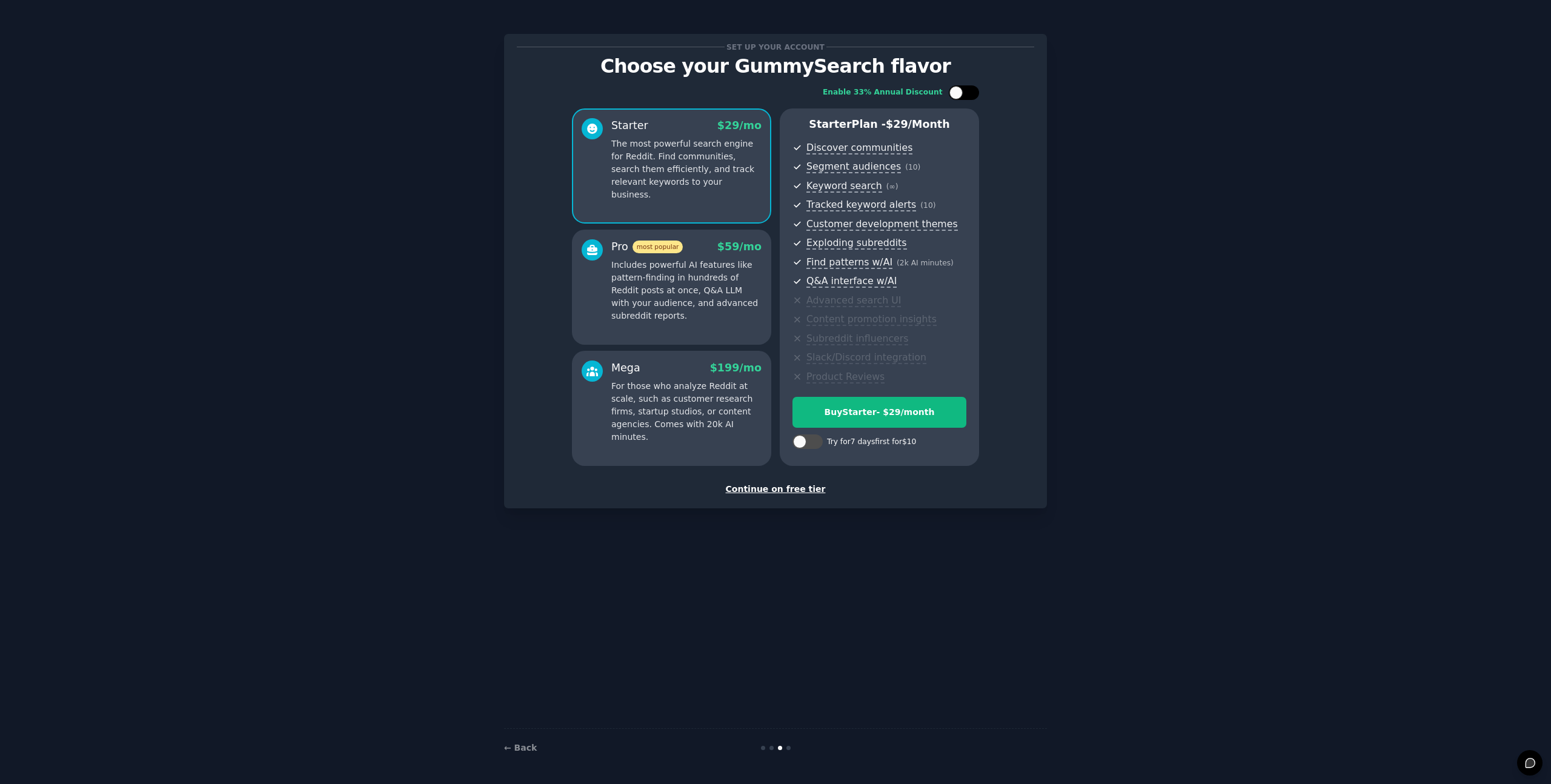
click at [959, 95] on div at bounding box center [956, 93] width 14 height 14
checkbox input "true"
drag, startPoint x: 913, startPoint y: 68, endPoint x: 615, endPoint y: 65, distance: 298.0
click at [615, 65] on p "Choose your GummySearch flavor" at bounding box center [776, 66] width 518 height 21
click at [600, 83] on div "Enable 33% Annual Discount Starter $ 29 $ 19 /mo The most powerful search engin…" at bounding box center [776, 276] width 518 height 397
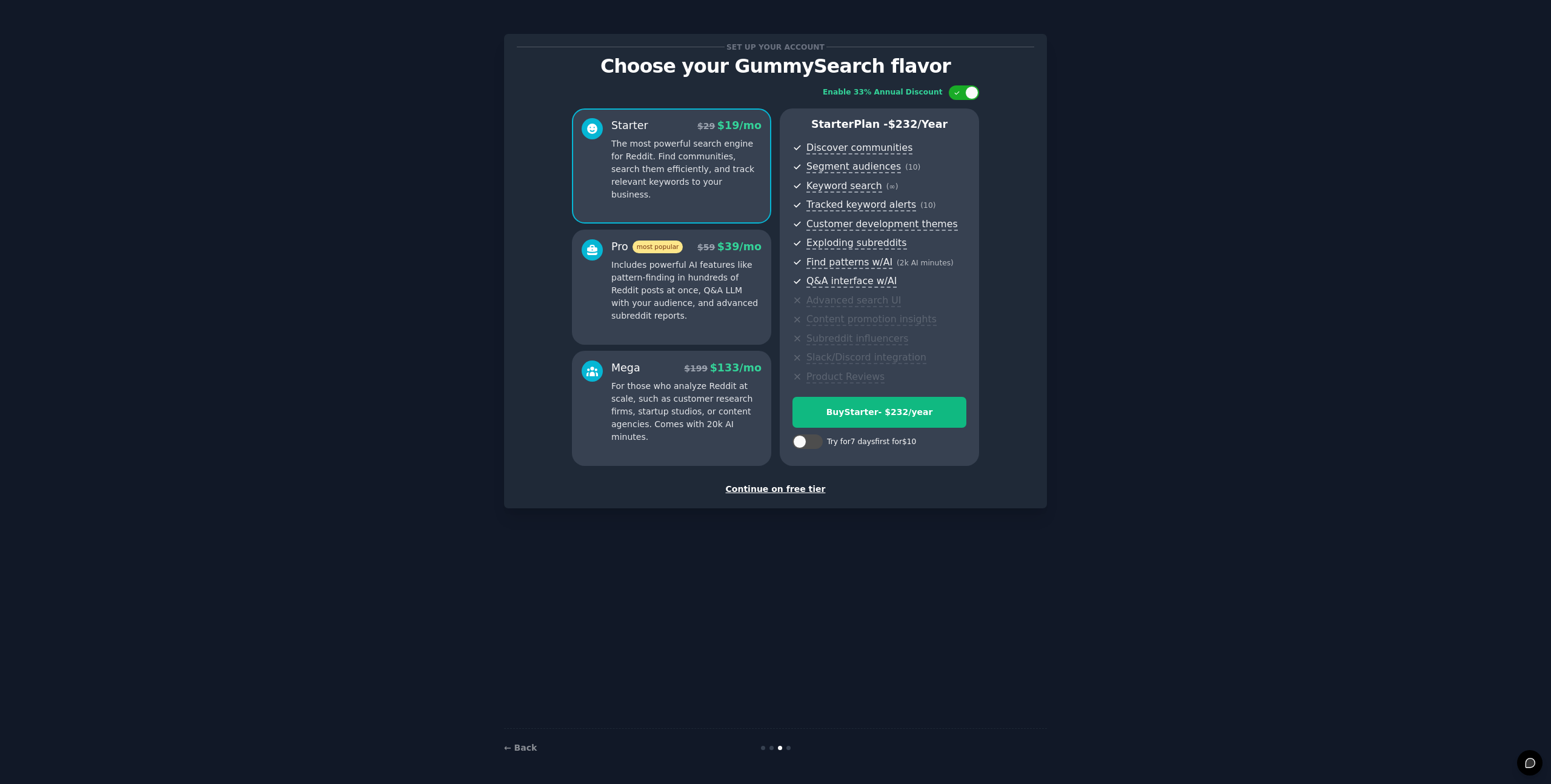
click at [775, 490] on div "Continue on free tier" at bounding box center [776, 489] width 518 height 13
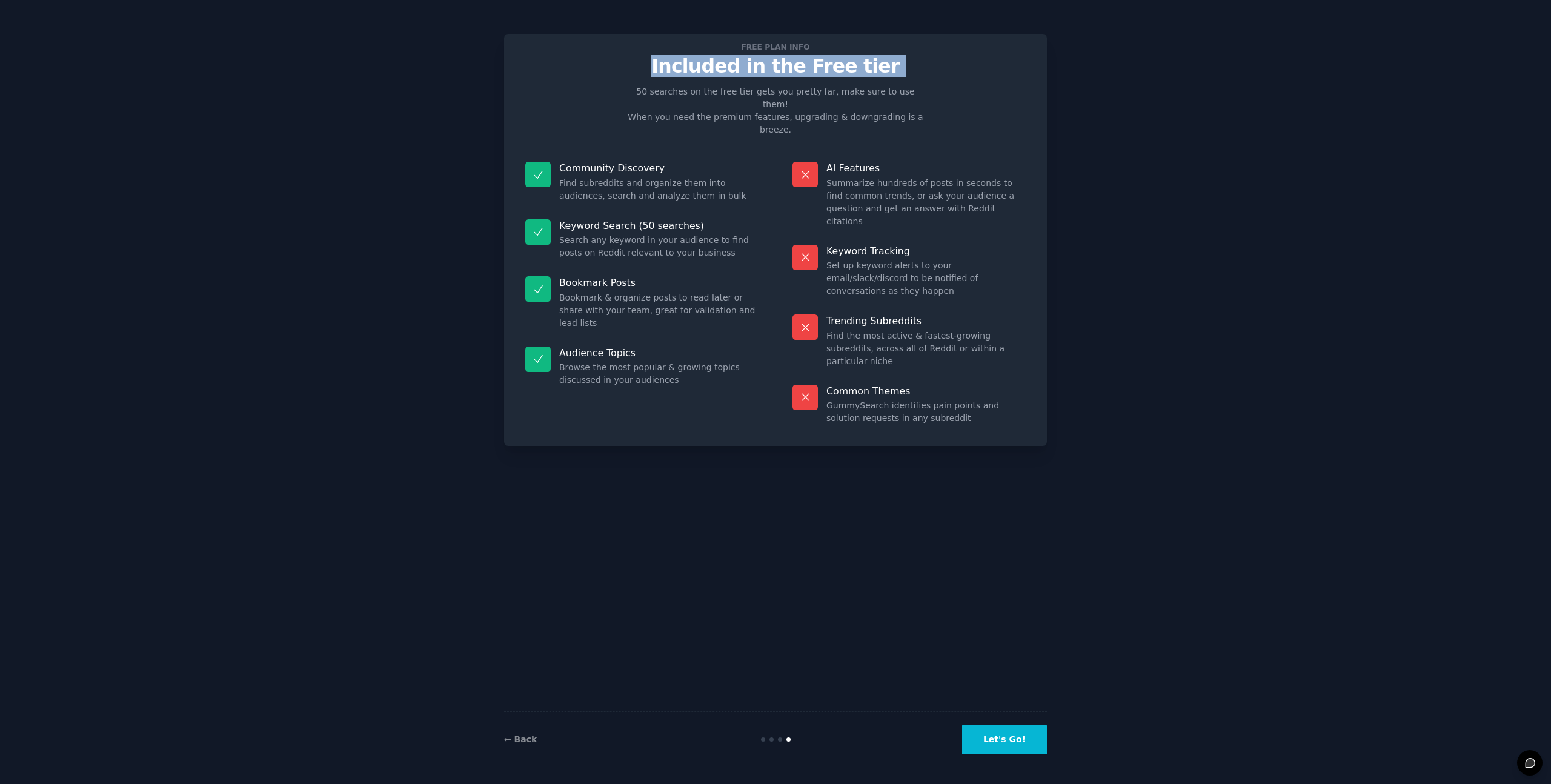
drag, startPoint x: 677, startPoint y: 70, endPoint x: 914, endPoint y: 78, distance: 237.1
click at [914, 78] on div "Free plan info Included in the Free tier 50 searches on the free tier gets you …" at bounding box center [776, 240] width 518 height 387
click at [631, 91] on p "50 searches on the free tier gets you pretty far, make sure to use them! When y…" at bounding box center [776, 110] width 306 height 51
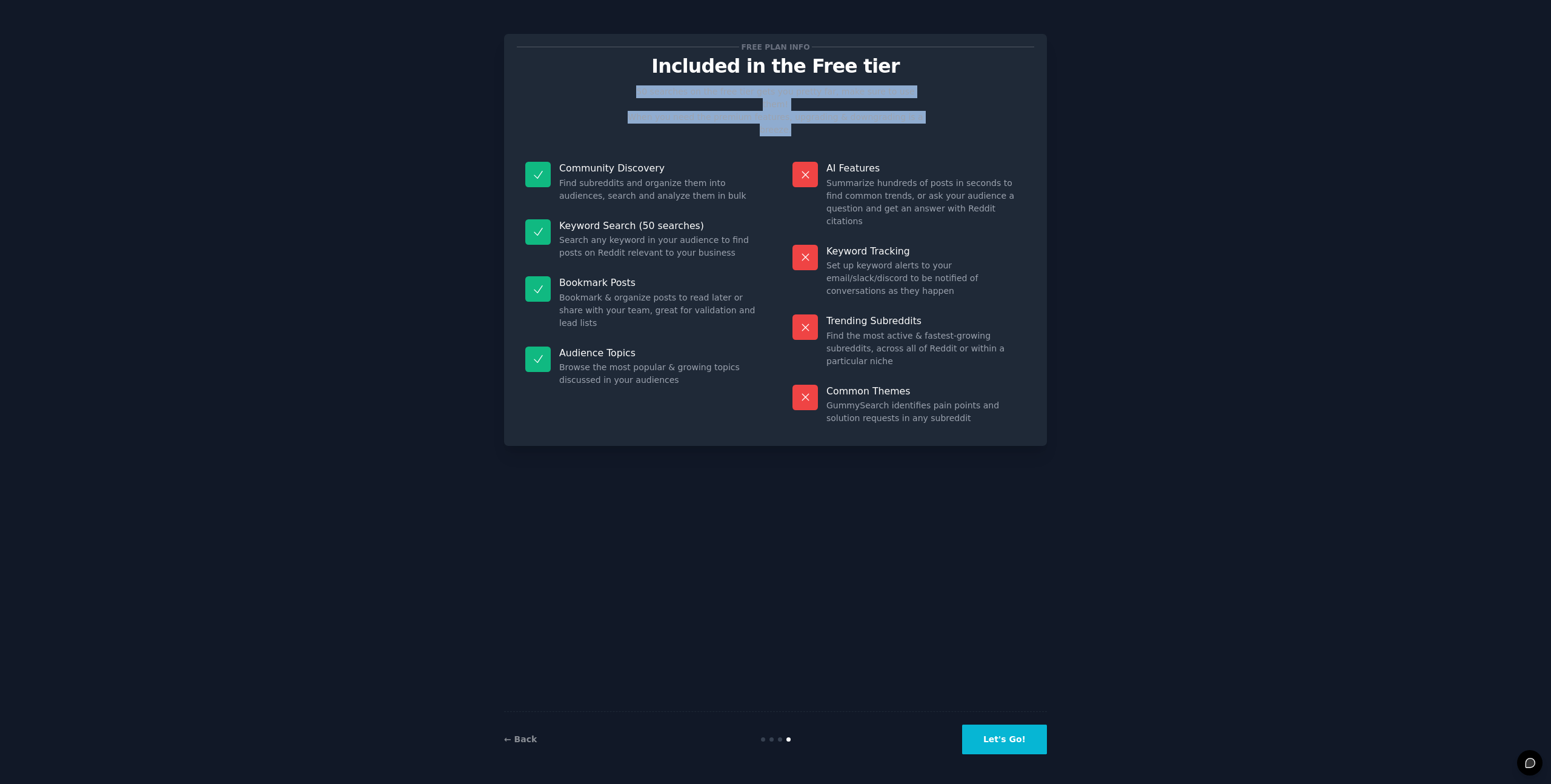
drag, startPoint x: 633, startPoint y: 95, endPoint x: 931, endPoint y: 110, distance: 298.4
click at [931, 110] on div "Free plan info Included in the Free tier 50 searches on the free tier gets you …" at bounding box center [776, 240] width 518 height 387
click at [609, 75] on p "Included in the Free tier" at bounding box center [776, 66] width 518 height 21
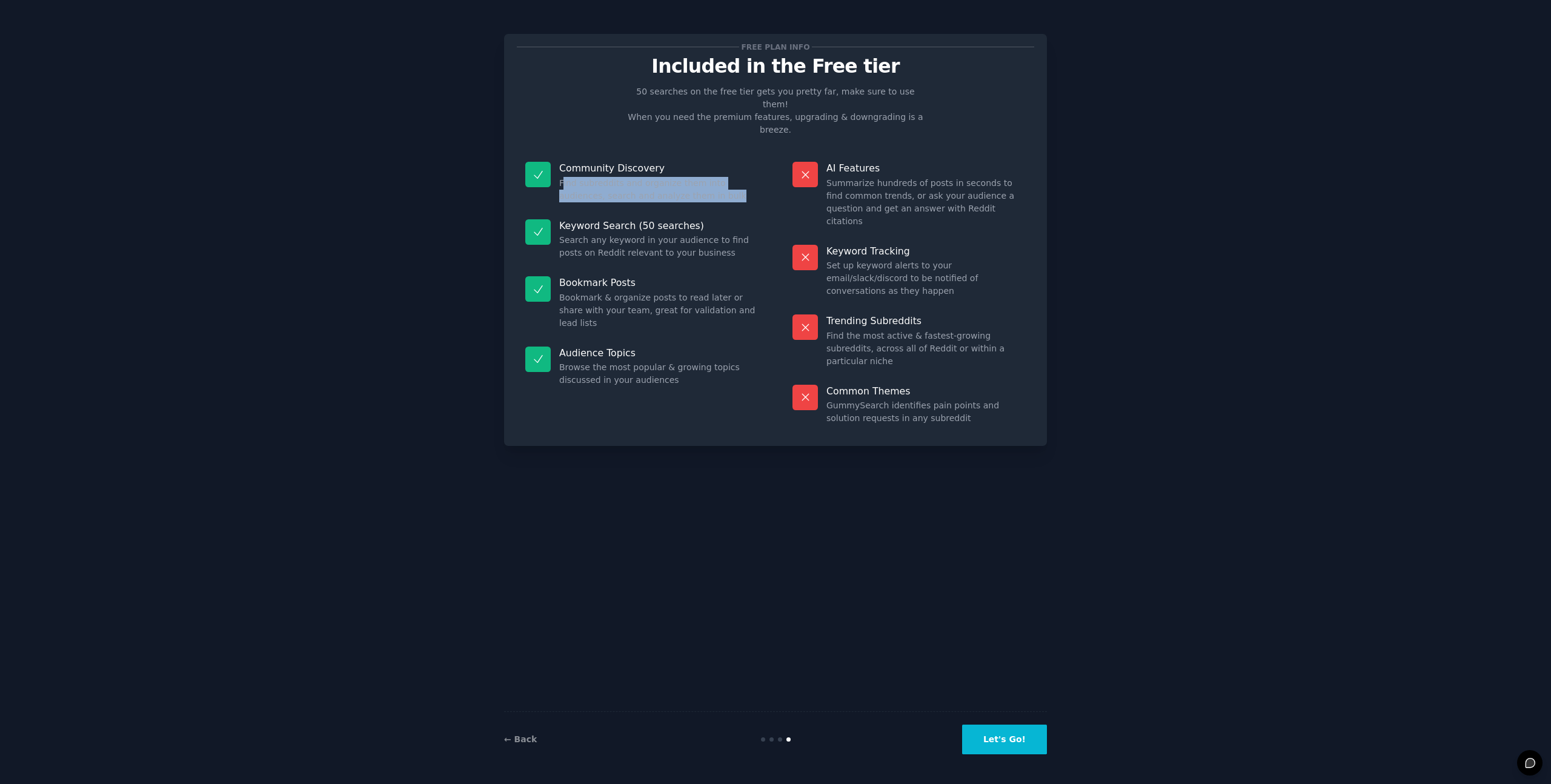
drag, startPoint x: 563, startPoint y: 157, endPoint x: 695, endPoint y: 173, distance: 133.0
click at [695, 177] on dd "Find subreddits and organize them into audiences, search and analyze them in bu…" at bounding box center [659, 189] width 199 height 26
click at [694, 177] on dd "Find subreddits and organize them into audiences, search and analyze them in bu…" at bounding box center [659, 189] width 199 height 26
click at [1015, 738] on button "Let's Go!" at bounding box center [1004, 740] width 85 height 30
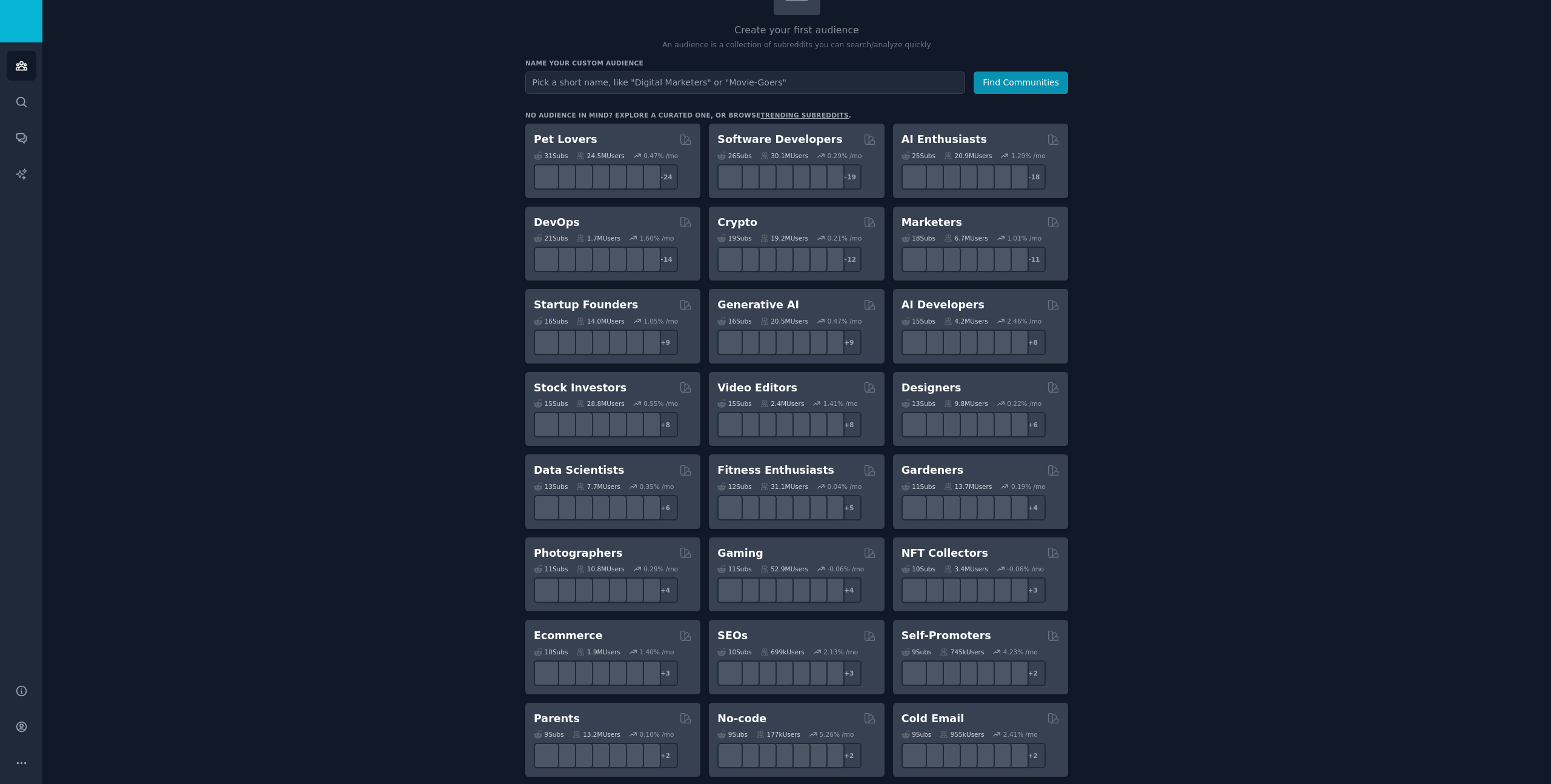
scroll to position [130, 0]
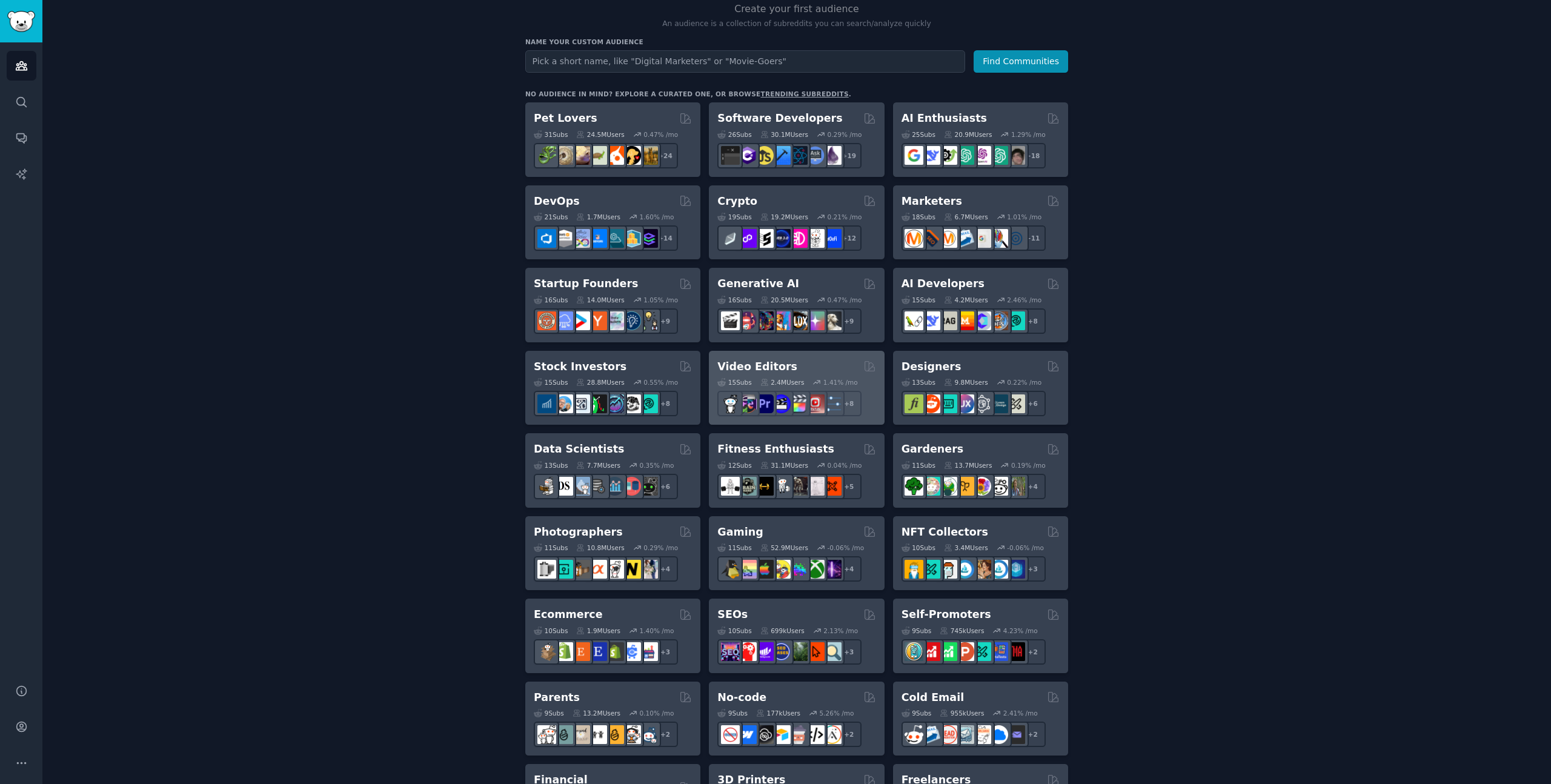
click at [803, 367] on div "Video Editors" at bounding box center [797, 367] width 158 height 15
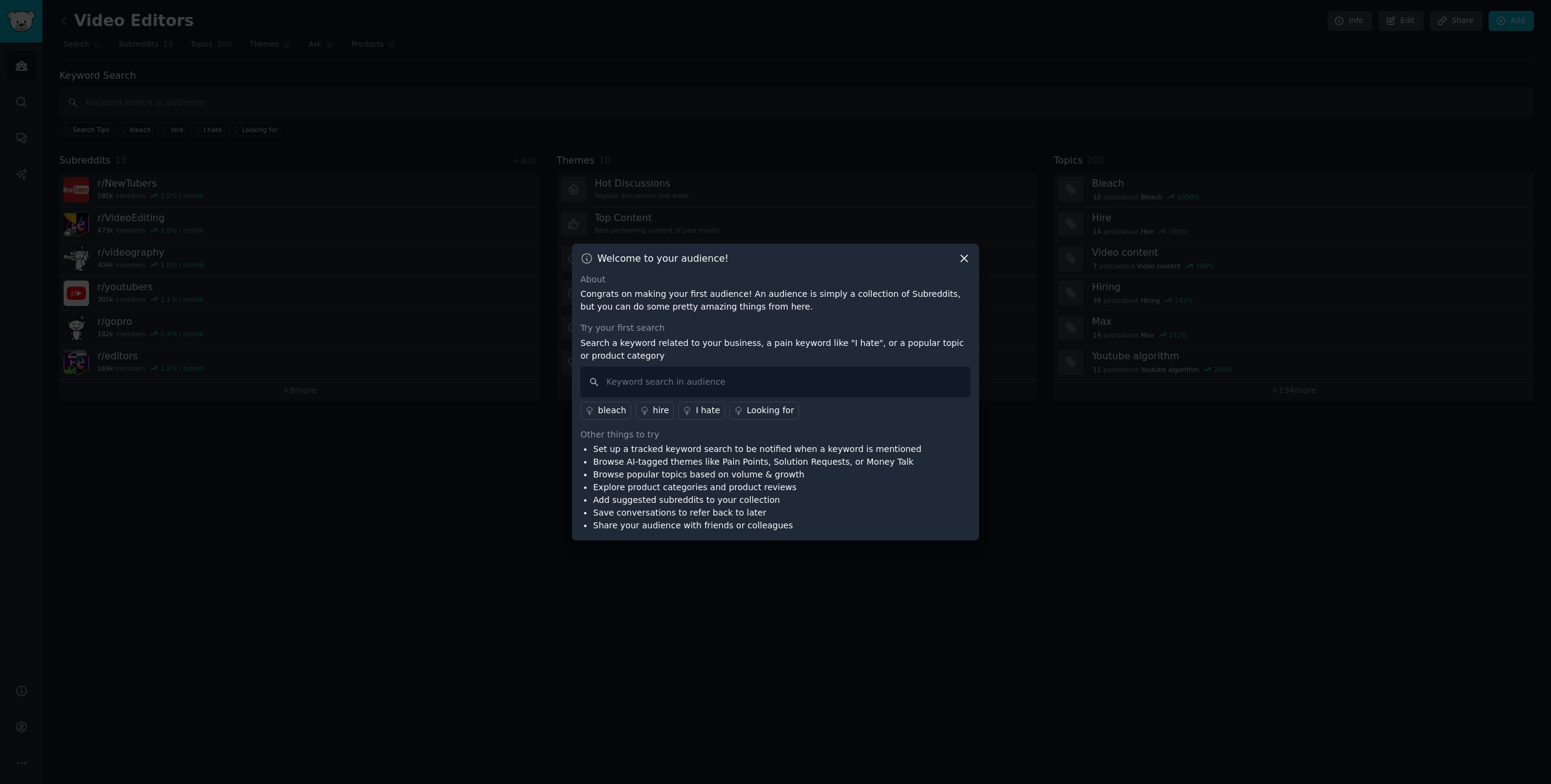
click at [622, 296] on p "Congrats on making your first audience! An audience is simply a collection of S…" at bounding box center [776, 300] width 390 height 26
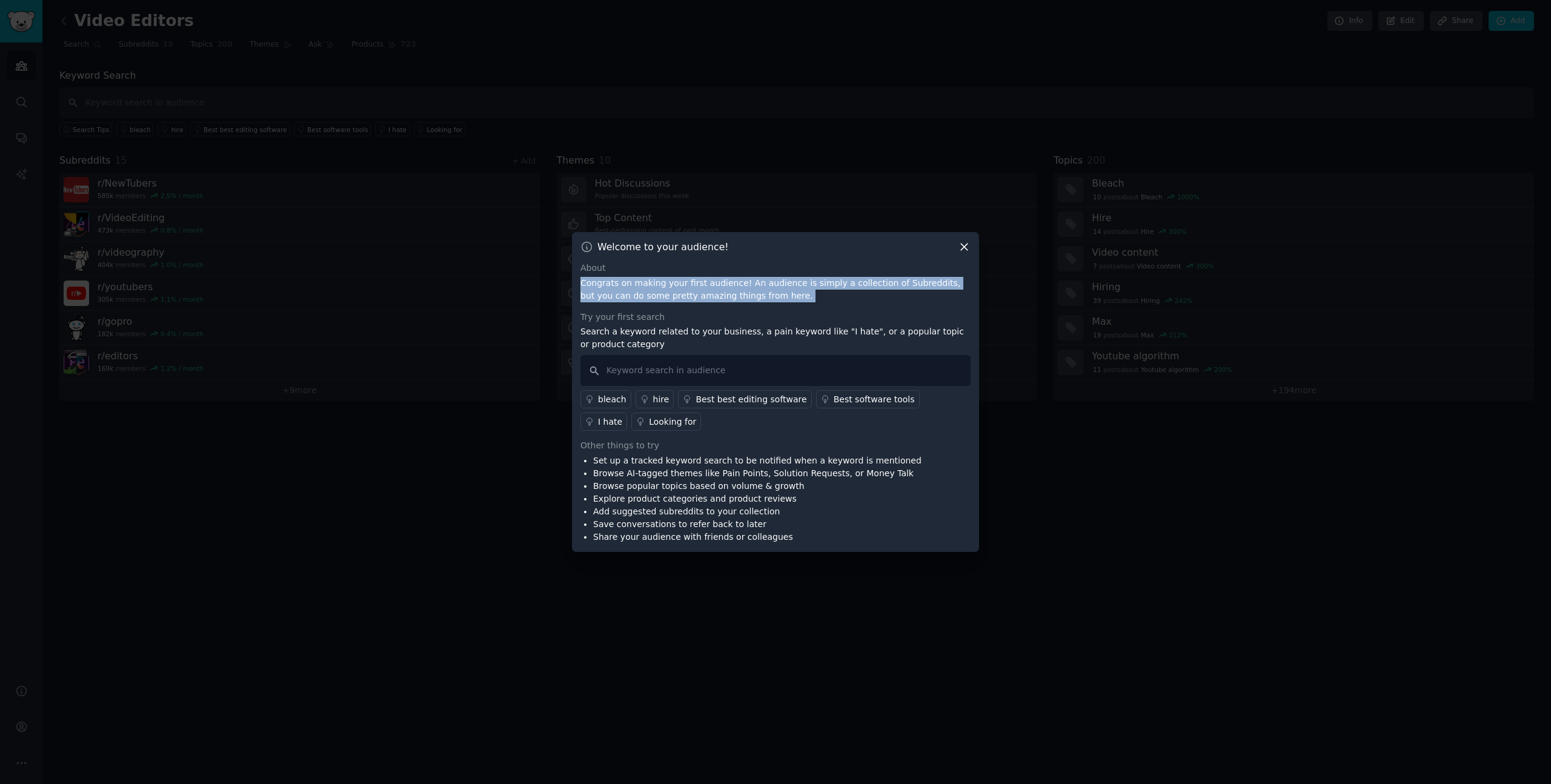
click at [785, 291] on p "Congrats on making your first audience! An audience is simply a collection of S…" at bounding box center [776, 290] width 390 height 26
click at [625, 330] on p "Search a keyword related to your business, a pain keyword like "I hate", or a p…" at bounding box center [776, 338] width 390 height 26
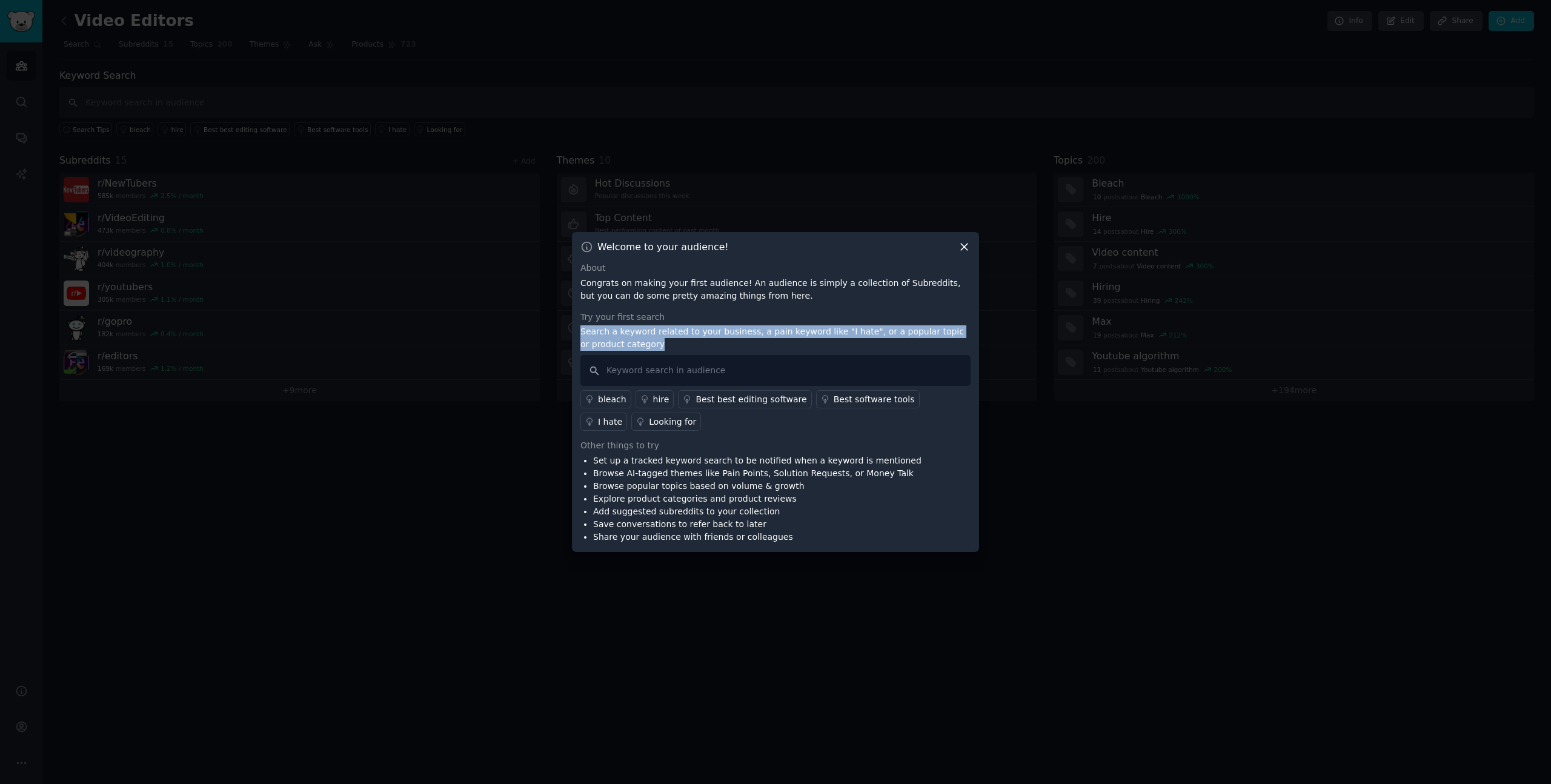
click at [625, 330] on p "Search a keyword related to your business, a pain keyword like "I hate", or a p…" at bounding box center [776, 338] width 390 height 26
click at [714, 319] on div "Try your first search" at bounding box center [776, 318] width 390 height 13
click at [964, 249] on icon at bounding box center [964, 247] width 13 height 13
